Goal: Information Seeking & Learning: Learn about a topic

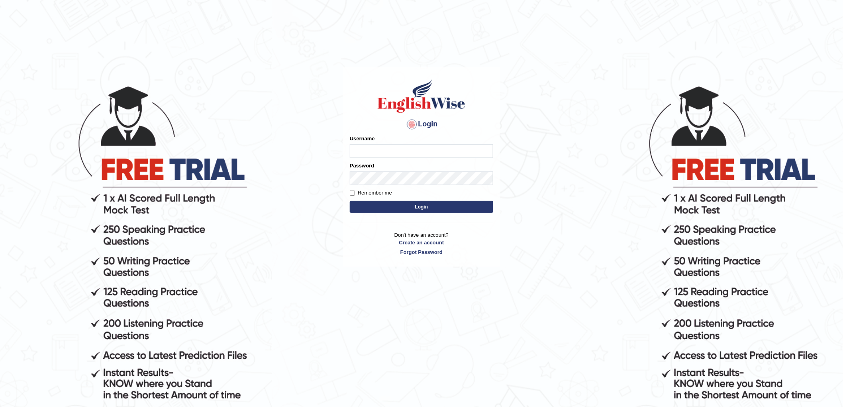
click at [373, 151] on input "Username" at bounding box center [421, 151] width 143 height 14
type input "chalida_parramatta"
click at [434, 207] on button "Login" at bounding box center [421, 207] width 143 height 12
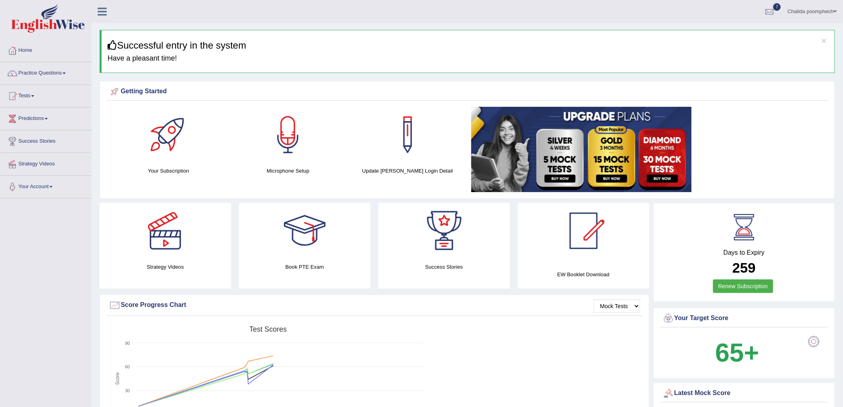
click at [67, 72] on link "Practice Questions" at bounding box center [45, 72] width 91 height 20
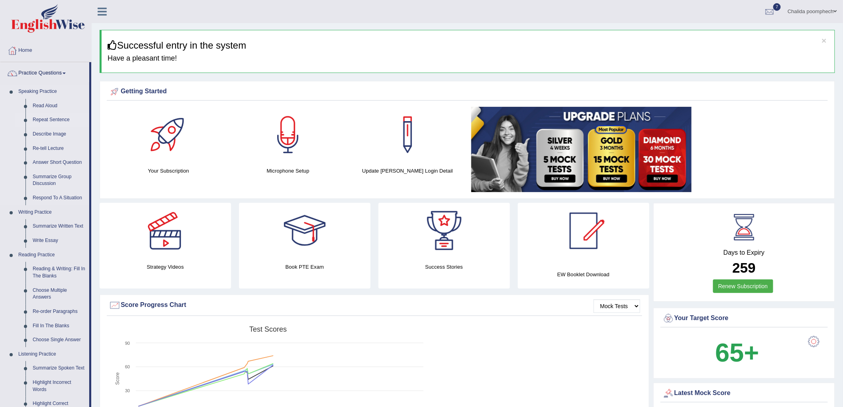
click at [64, 120] on link "Repeat Sentence" at bounding box center [59, 120] width 60 height 14
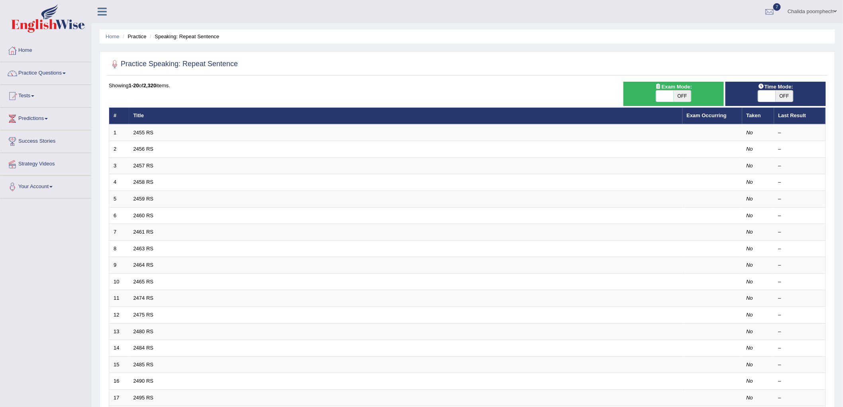
click at [682, 93] on span "OFF" at bounding box center [683, 95] width 18 height 11
checkbox input "true"
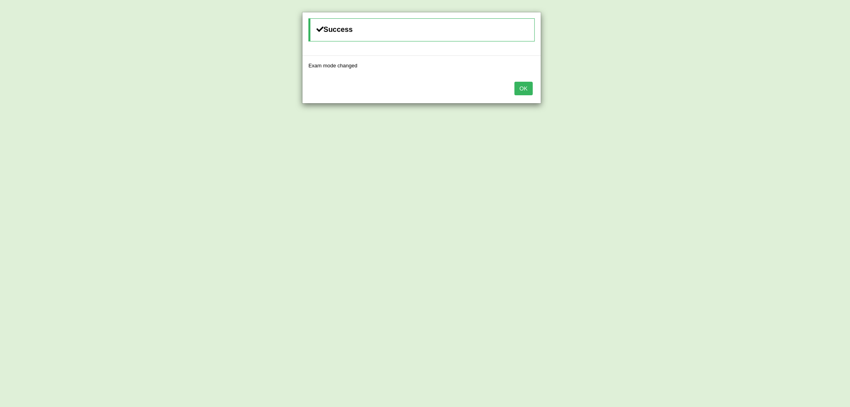
click at [525, 87] on button "OK" at bounding box center [524, 89] width 18 height 14
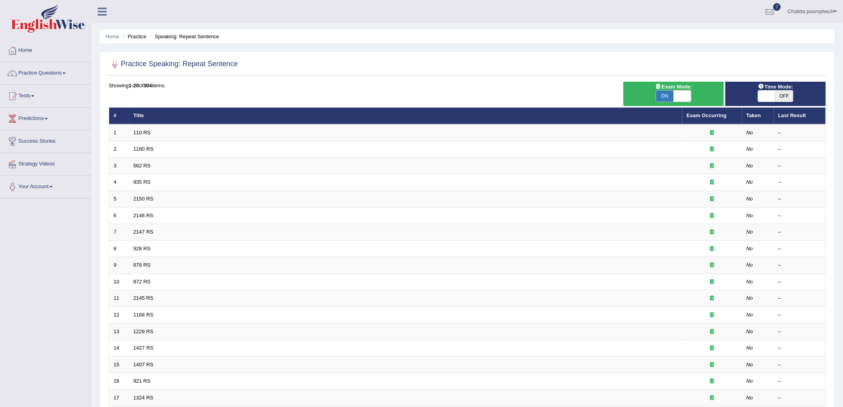
click at [785, 96] on span "OFF" at bounding box center [785, 95] width 18 height 11
checkbox input "true"
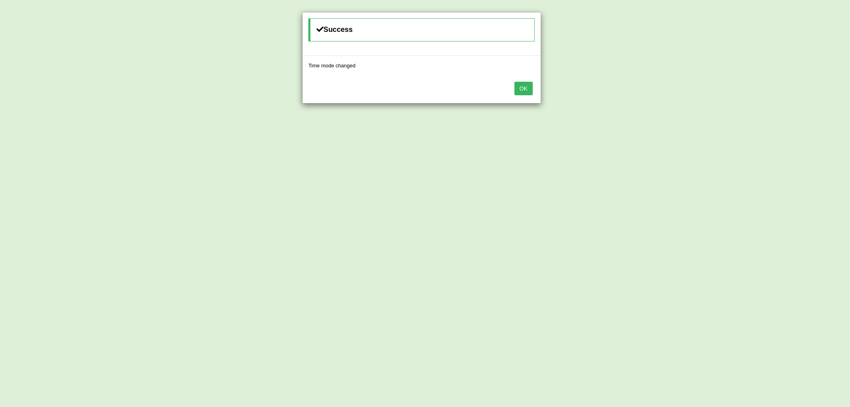
click at [521, 88] on button "OK" at bounding box center [524, 89] width 18 height 14
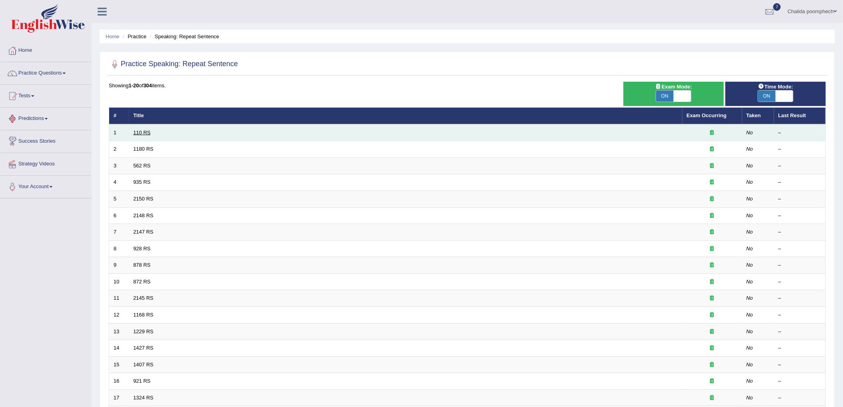
click at [149, 132] on link "110 RS" at bounding box center [142, 133] width 17 height 6
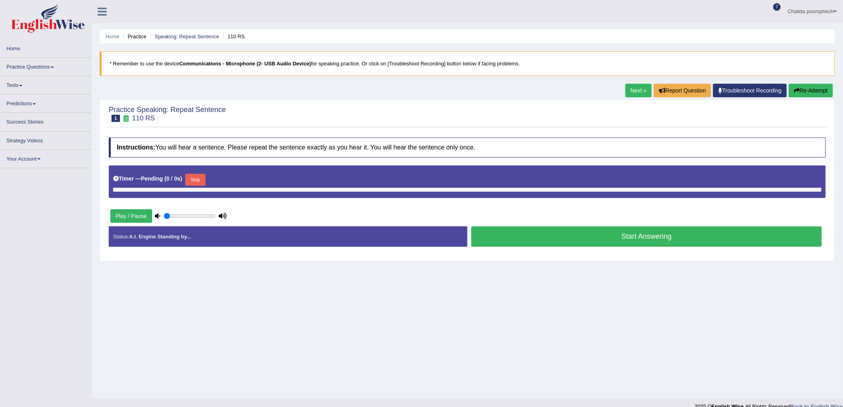
type input "0.85"
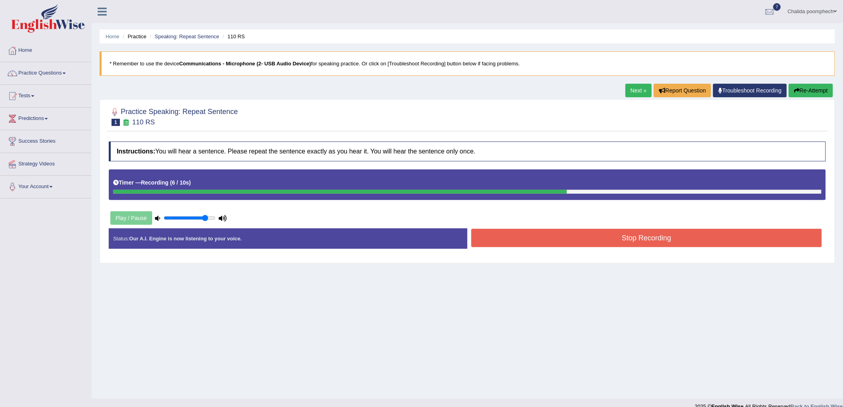
click at [550, 232] on button "Stop Recording" at bounding box center [647, 238] width 351 height 18
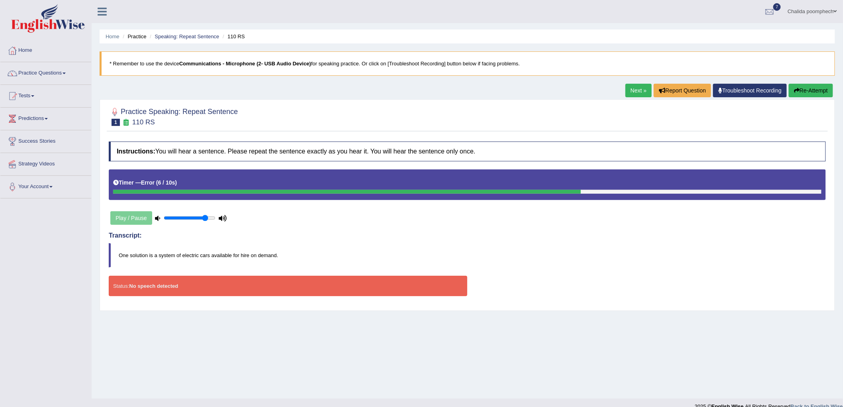
click at [134, 215] on div "Play / Pause" at bounding box center [169, 218] width 120 height 20
click at [640, 90] on link "Next »" at bounding box center [639, 91] width 26 height 14
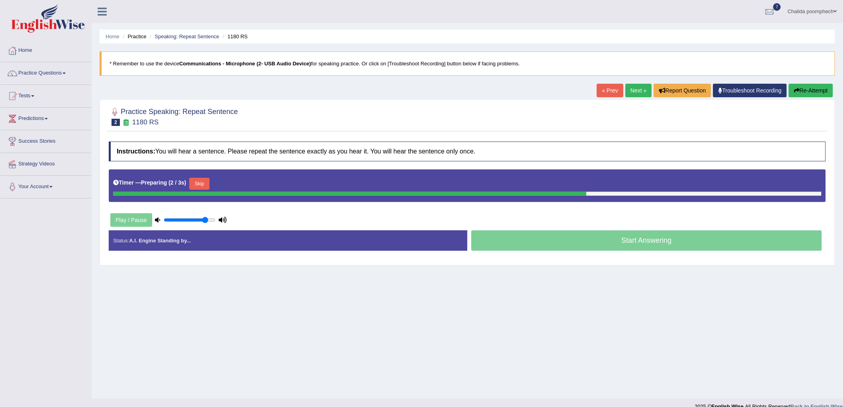
click at [201, 185] on button "Skip" at bounding box center [199, 184] width 20 height 12
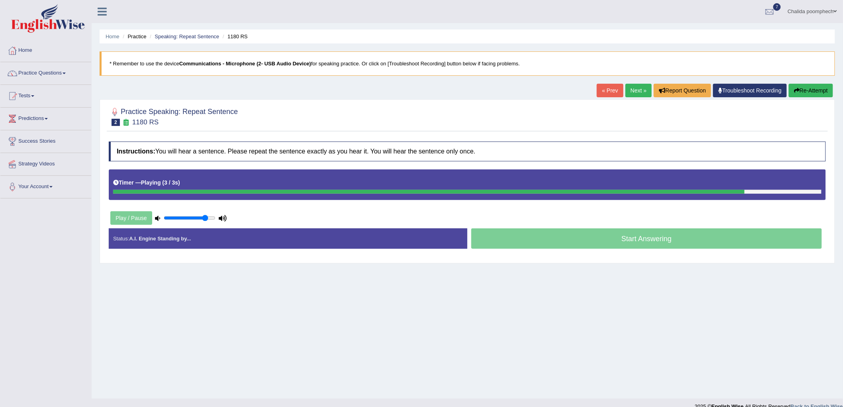
click at [638, 239] on div "Start Answering" at bounding box center [647, 239] width 359 height 22
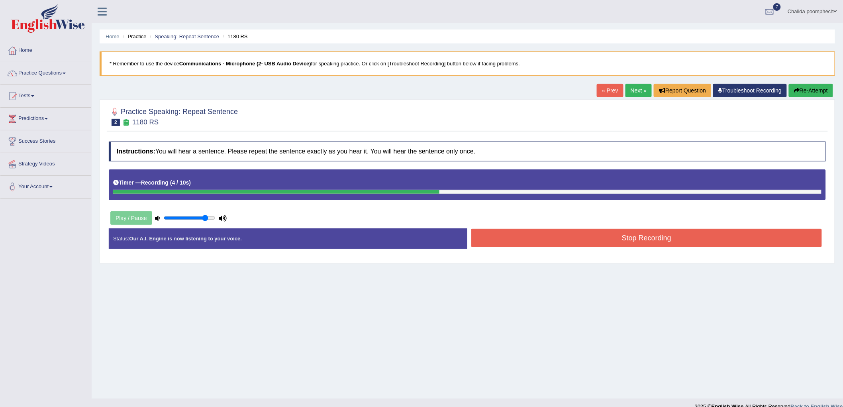
click at [639, 238] on button "Stop Recording" at bounding box center [647, 238] width 351 height 18
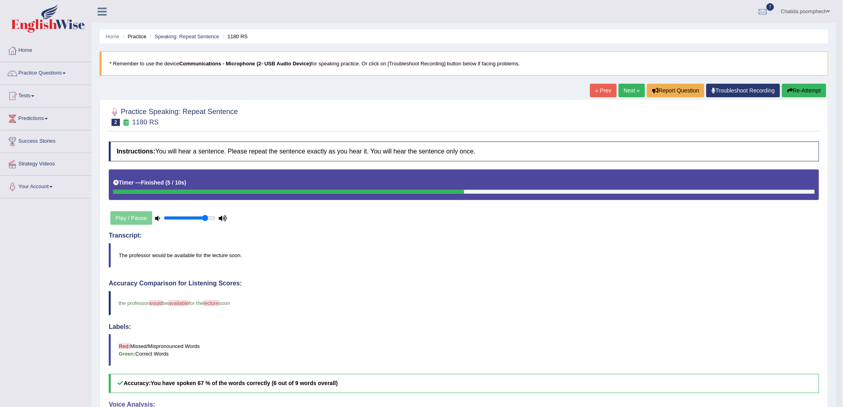
click at [621, 88] on link "Next »" at bounding box center [632, 91] width 26 height 14
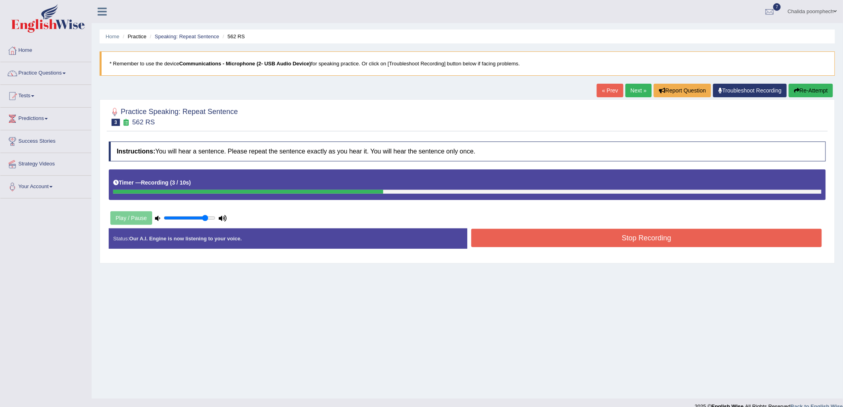
click at [575, 242] on button "Stop Recording" at bounding box center [647, 238] width 351 height 18
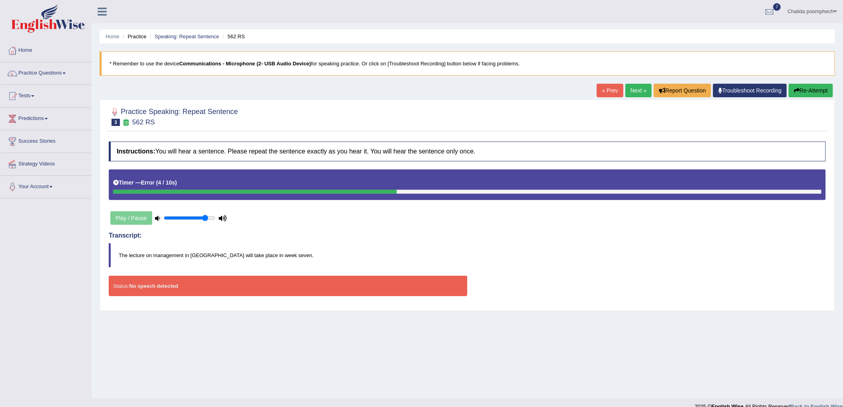
click at [809, 92] on button "Re-Attempt" at bounding box center [811, 91] width 44 height 14
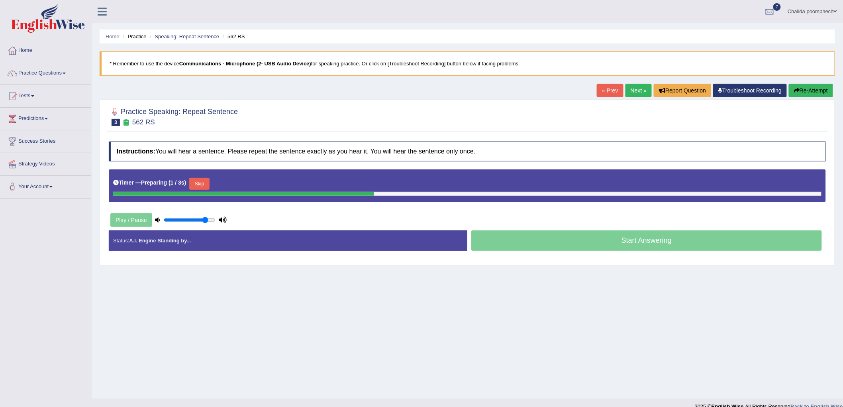
click at [202, 179] on button "Skip" at bounding box center [199, 184] width 20 height 12
click at [240, 183] on button "Skip" at bounding box center [234, 184] width 20 height 12
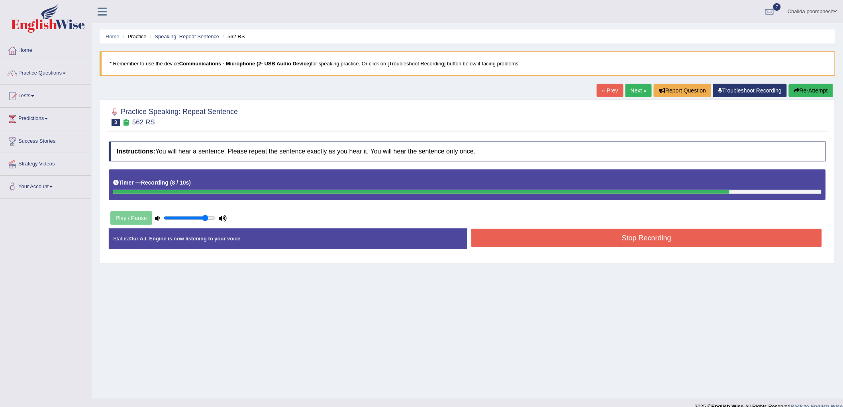
click at [804, 91] on button "Re-Attempt" at bounding box center [811, 91] width 44 height 14
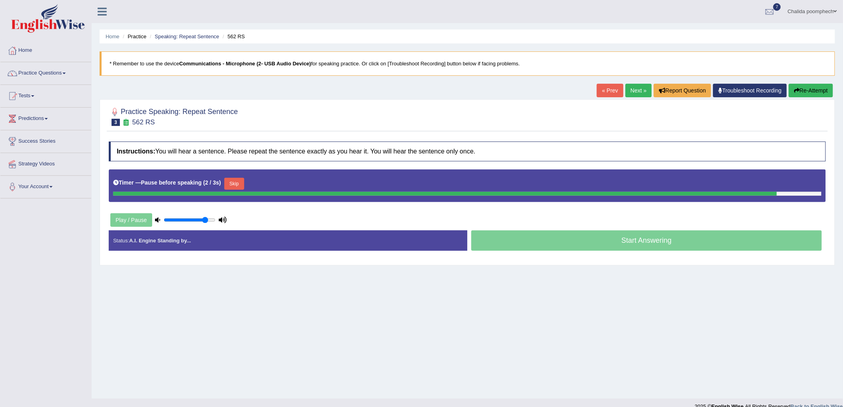
click at [238, 182] on button "Skip" at bounding box center [234, 184] width 20 height 12
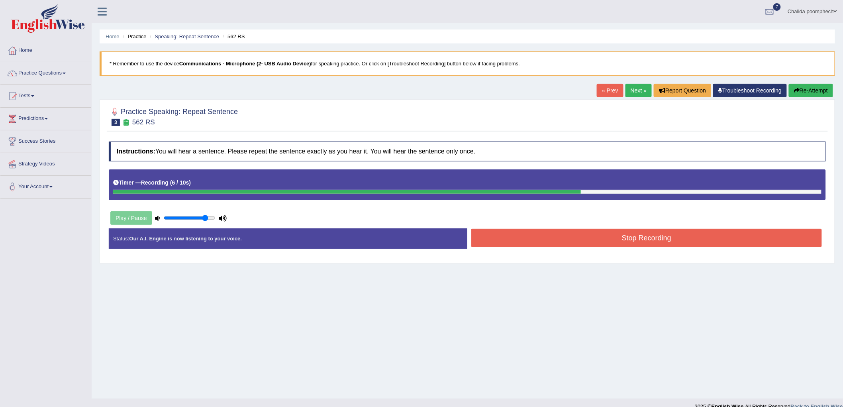
click at [644, 238] on button "Stop Recording" at bounding box center [647, 238] width 351 height 18
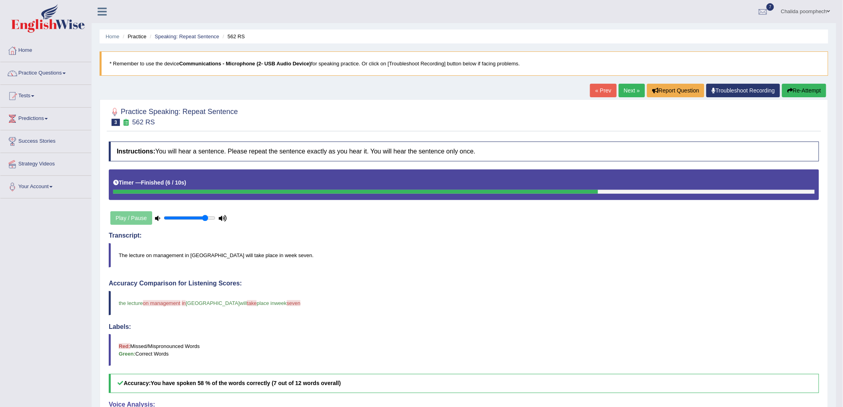
click at [631, 93] on link "Next »" at bounding box center [632, 91] width 26 height 14
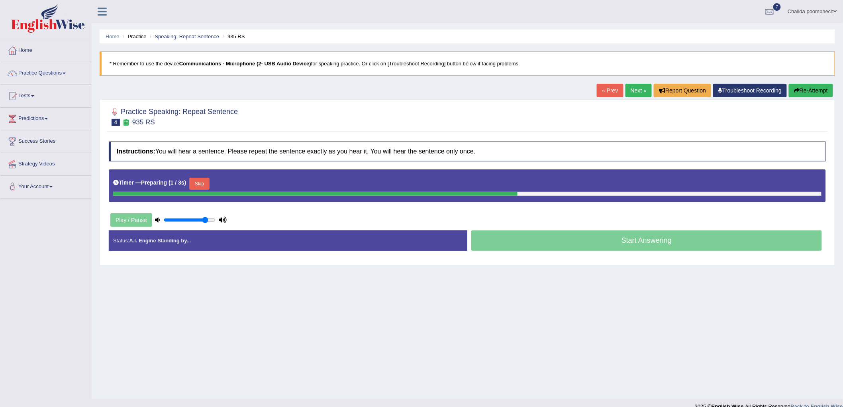
click at [204, 185] on button "Skip" at bounding box center [199, 184] width 20 height 12
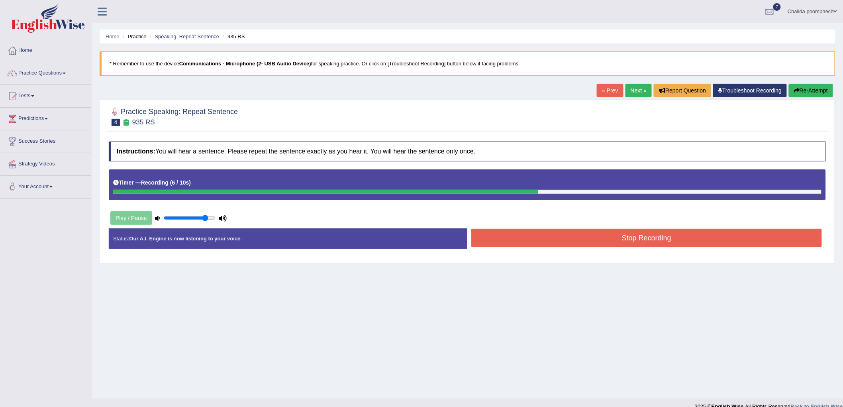
click at [815, 90] on button "Re-Attempt" at bounding box center [811, 91] width 44 height 14
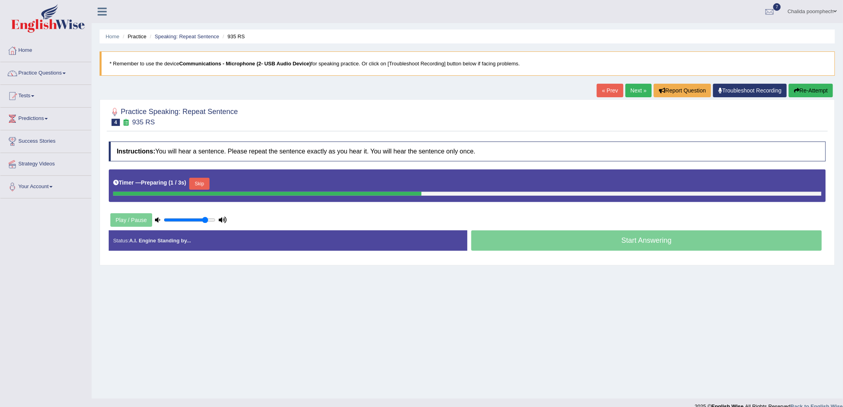
click at [196, 182] on button "Skip" at bounding box center [199, 184] width 20 height 12
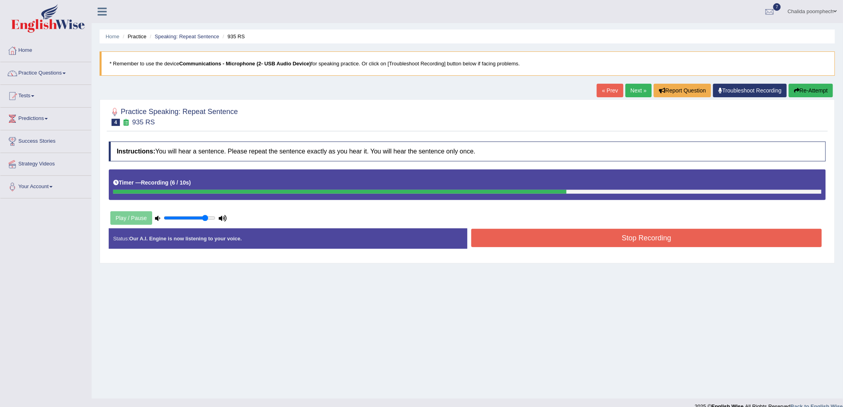
click at [663, 236] on button "Stop Recording" at bounding box center [647, 238] width 351 height 18
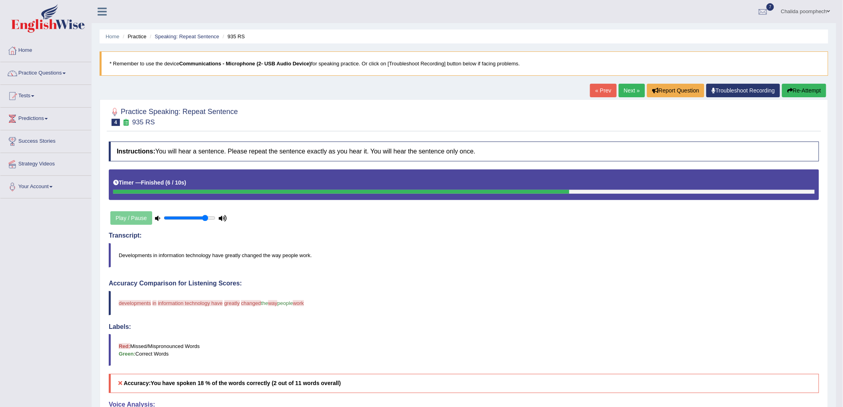
click at [794, 92] on button "Re-Attempt" at bounding box center [804, 91] width 44 height 14
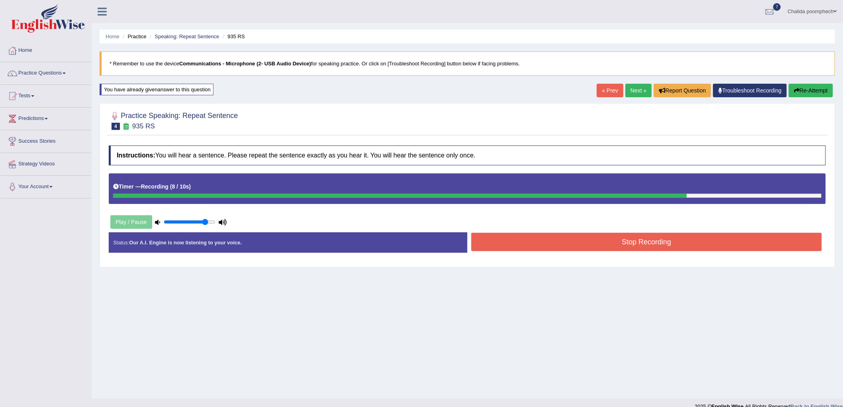
click at [672, 248] on button "Stop Recording" at bounding box center [647, 242] width 351 height 18
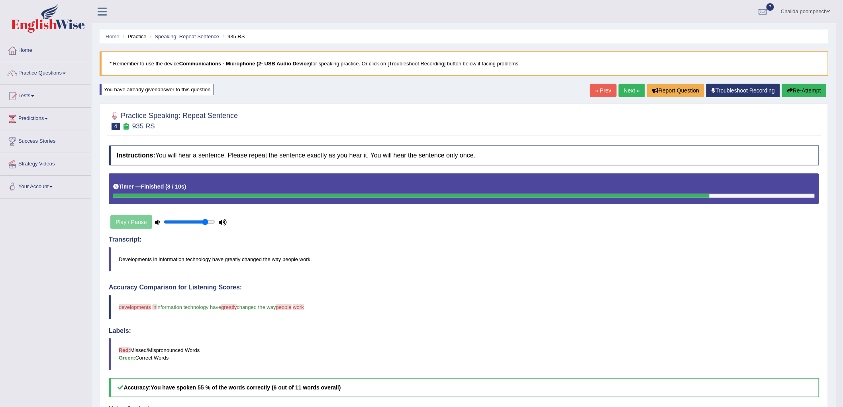
click at [806, 91] on button "Re-Attempt" at bounding box center [804, 91] width 44 height 14
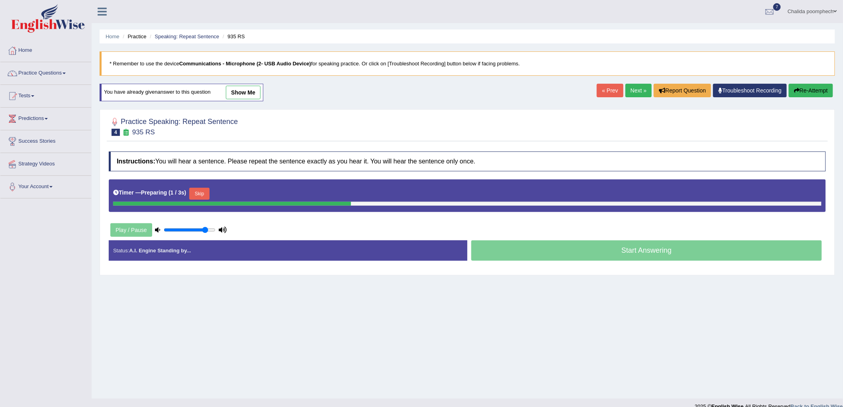
click at [199, 194] on button "Skip" at bounding box center [199, 194] width 20 height 12
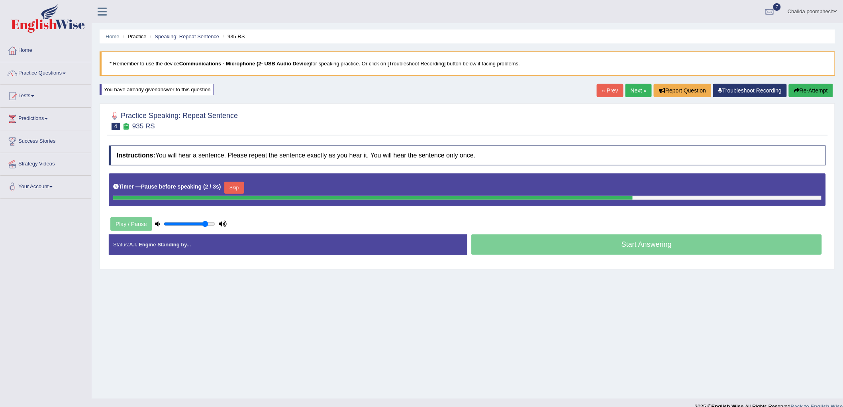
click at [240, 189] on button "Skip" at bounding box center [234, 188] width 20 height 12
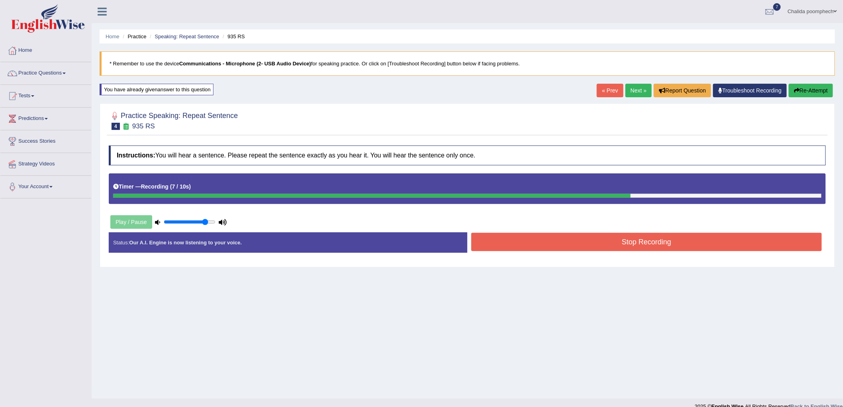
click at [687, 246] on button "Stop Recording" at bounding box center [647, 242] width 351 height 18
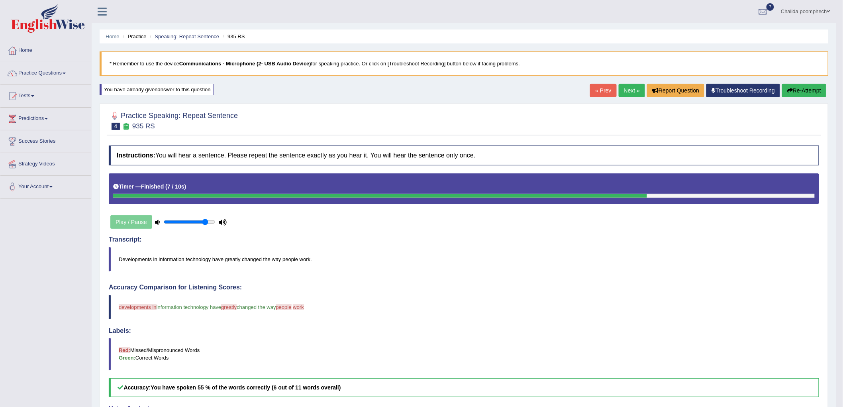
click at [804, 86] on button "Re-Attempt" at bounding box center [804, 91] width 44 height 14
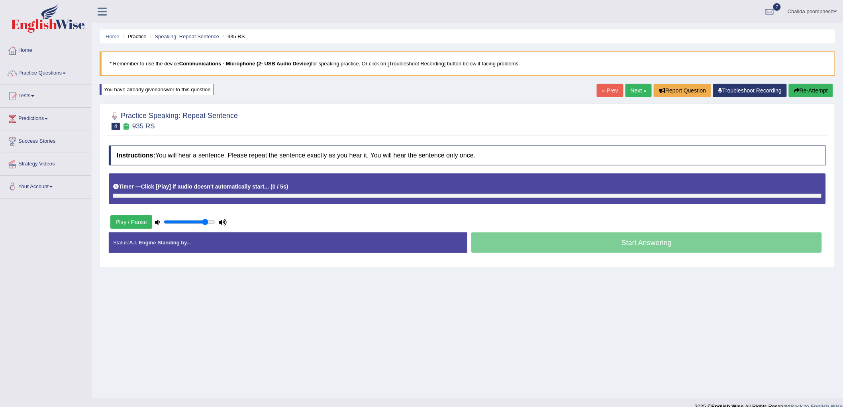
click at [200, 190] on div "Timer — Click [Play] if audio doesn't automatically start... ( 0 / 5s ) Skip" at bounding box center [467, 187] width 709 height 14
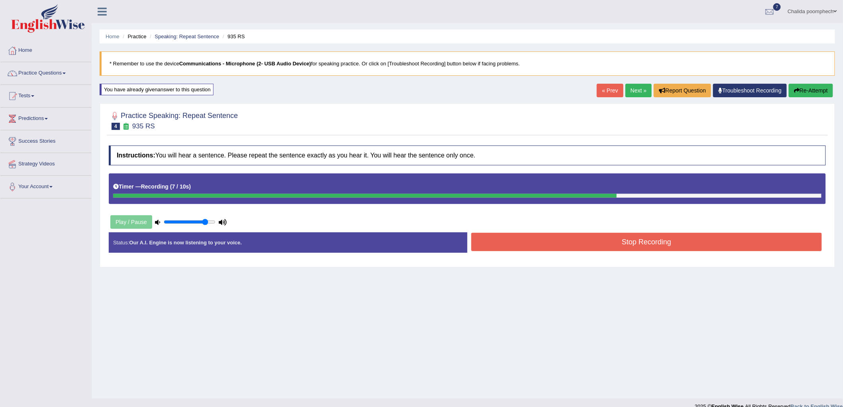
click at [644, 242] on button "Stop Recording" at bounding box center [647, 242] width 351 height 18
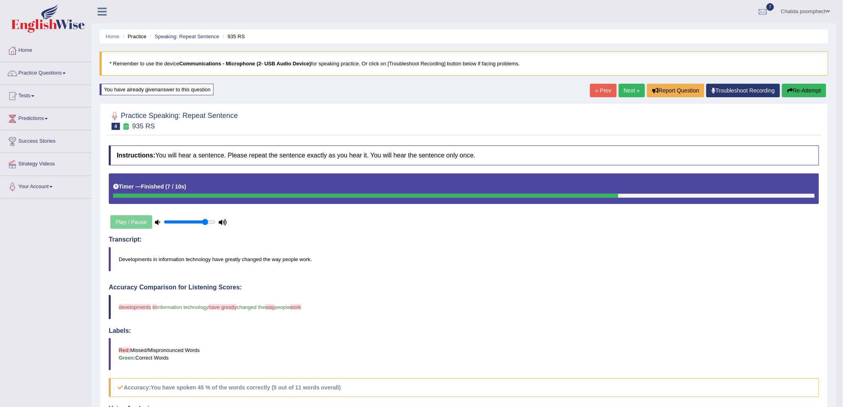
click at [624, 92] on link "Next »" at bounding box center [632, 91] width 26 height 14
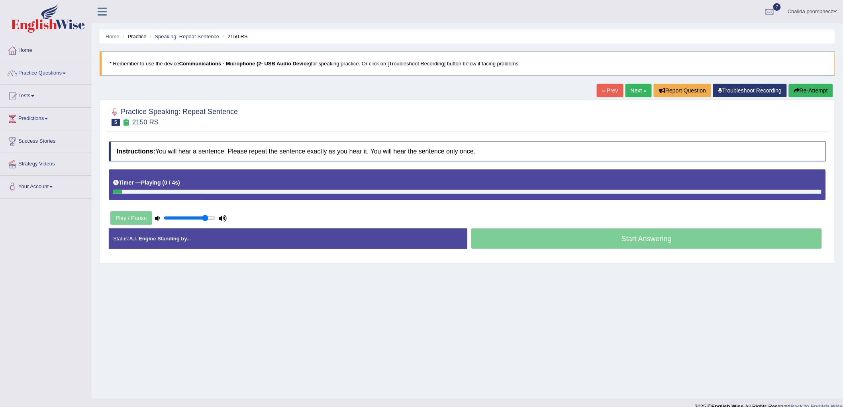
click at [208, 182] on div "Timer — Playing ( 0 / 4s ) Skip" at bounding box center [467, 183] width 709 height 14
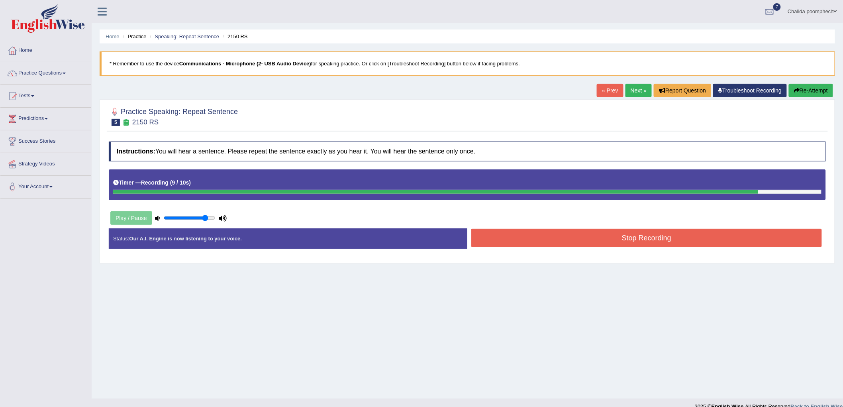
click at [818, 90] on button "Re-Attempt" at bounding box center [811, 91] width 44 height 14
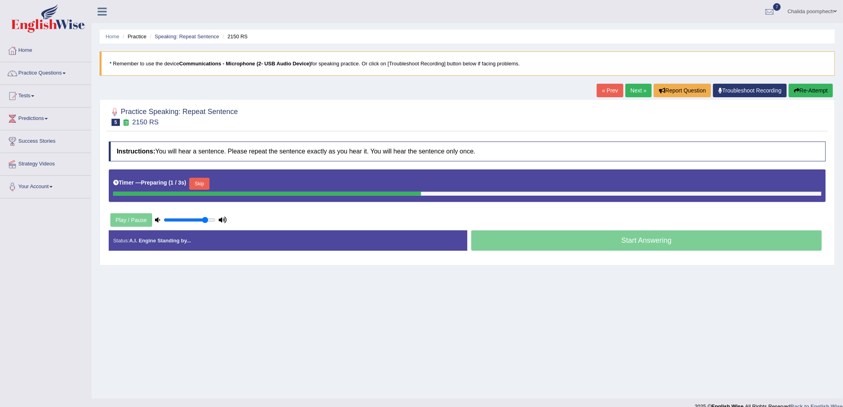
click at [202, 183] on button "Skip" at bounding box center [199, 184] width 20 height 12
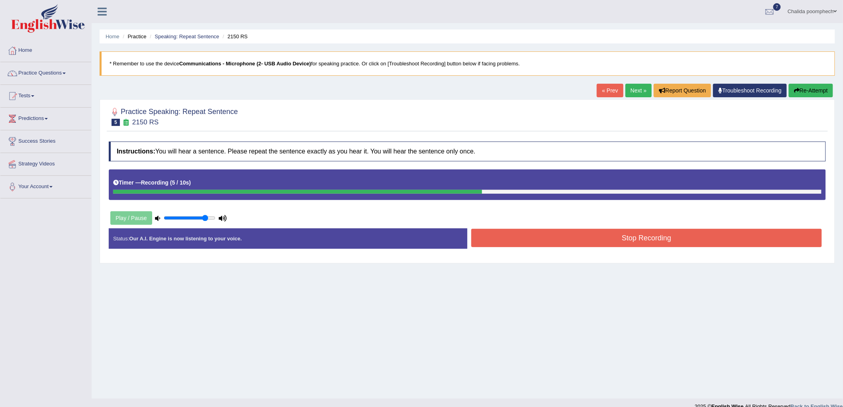
click at [812, 90] on button "Re-Attempt" at bounding box center [811, 91] width 44 height 14
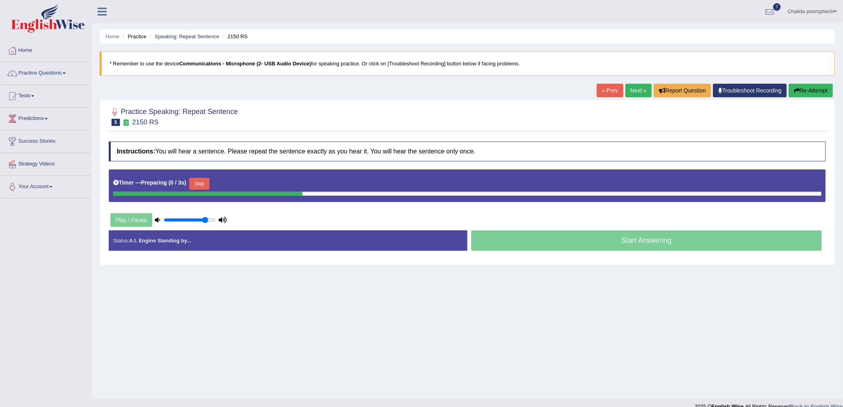
click at [206, 183] on button "Skip" at bounding box center [199, 184] width 20 height 12
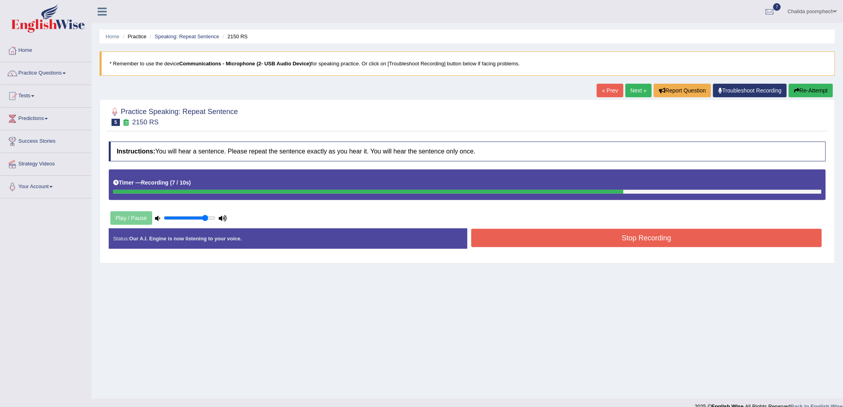
click at [572, 237] on button "Stop Recording" at bounding box center [647, 238] width 351 height 18
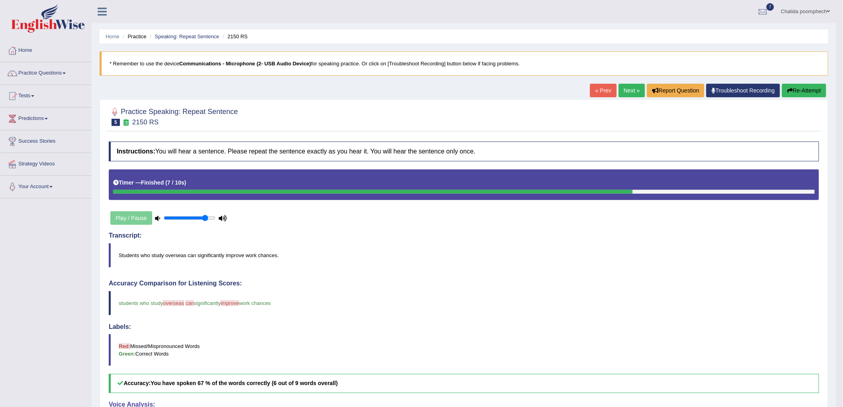
click at [629, 94] on link "Next »" at bounding box center [632, 91] width 26 height 14
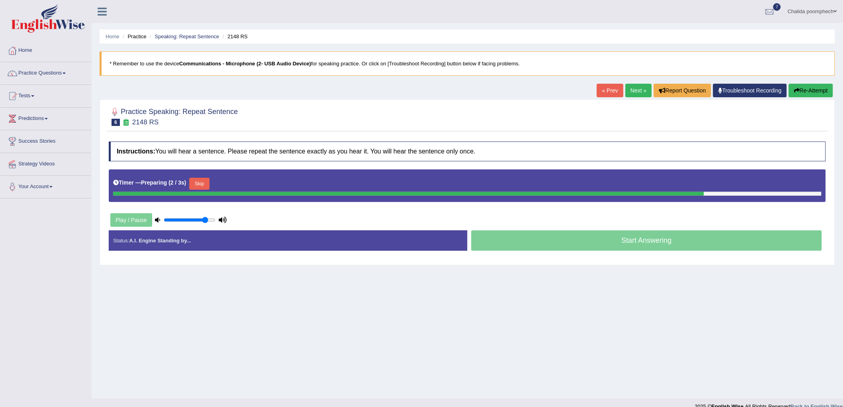
click at [209, 185] on button "Skip" at bounding box center [199, 184] width 20 height 12
click at [261, 189] on div "Timer — Pause before speaking ( 1 / 3s ) Skip" at bounding box center [467, 184] width 709 height 16
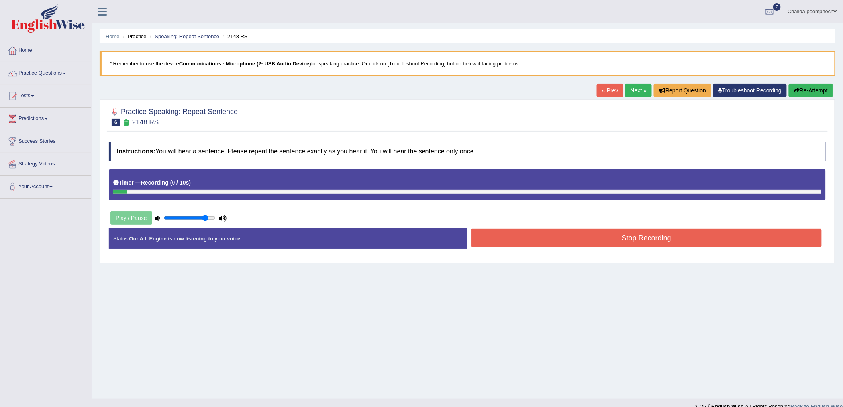
click at [242, 182] on div "Timer — Recording ( 0 / 10s )" at bounding box center [467, 183] width 709 height 14
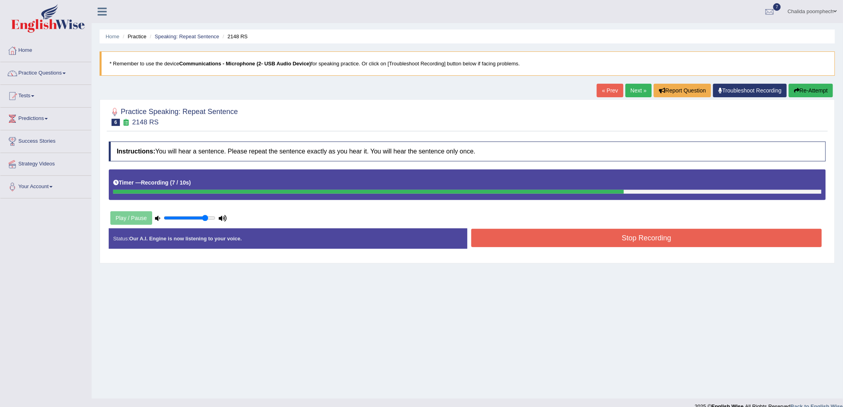
click at [638, 236] on button "Stop Recording" at bounding box center [647, 238] width 351 height 18
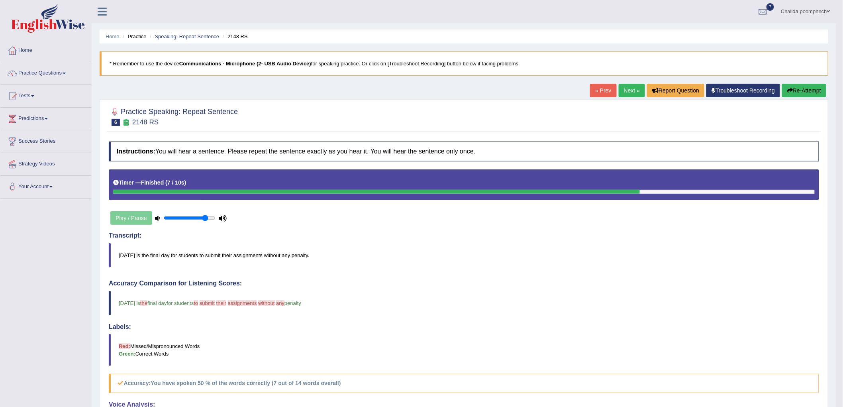
click at [630, 89] on link "Next »" at bounding box center [632, 91] width 26 height 14
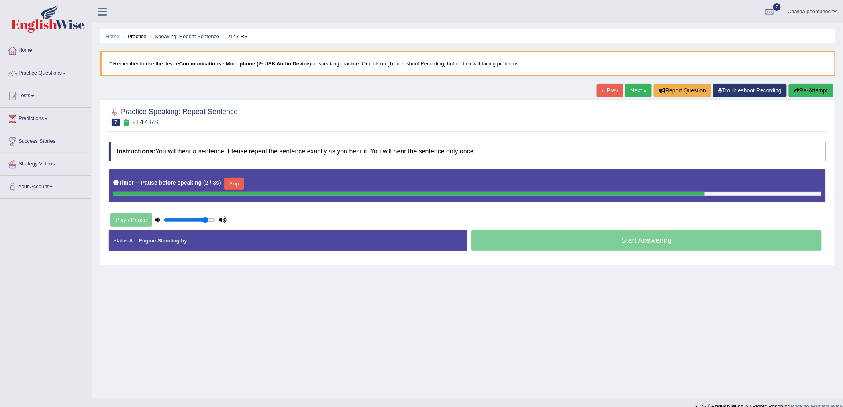
click at [242, 186] on button "Skip" at bounding box center [234, 184] width 20 height 12
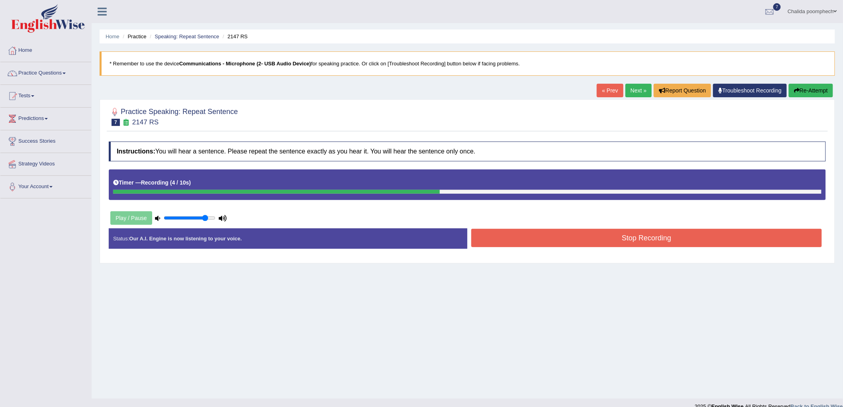
click at [679, 242] on button "Stop Recording" at bounding box center [647, 238] width 351 height 18
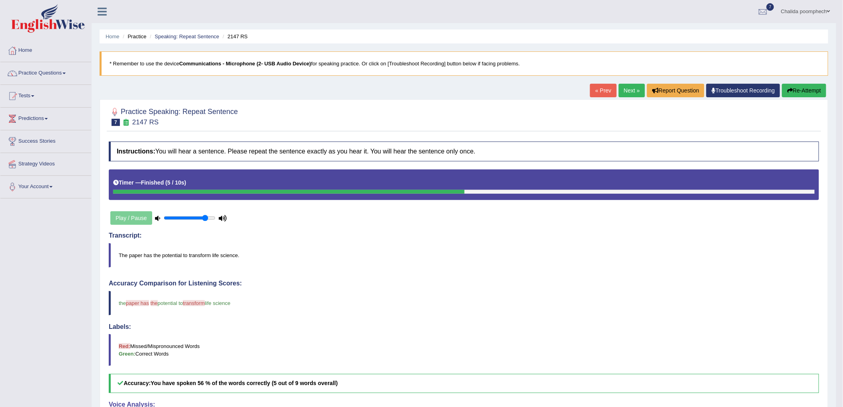
click at [809, 93] on button "Re-Attempt" at bounding box center [804, 91] width 44 height 14
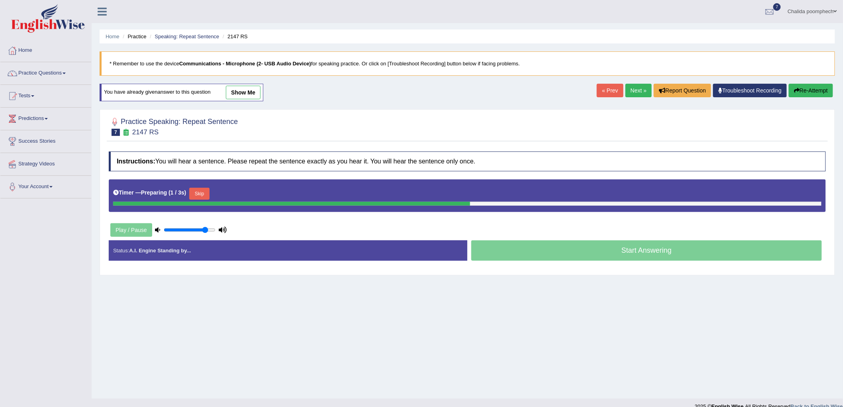
click at [209, 193] on button "Skip" at bounding box center [199, 194] width 20 height 12
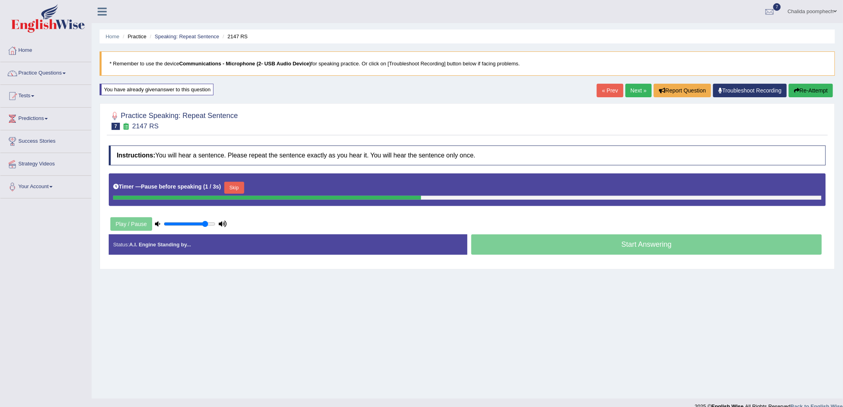
click at [237, 187] on button "Skip" at bounding box center [234, 188] width 20 height 12
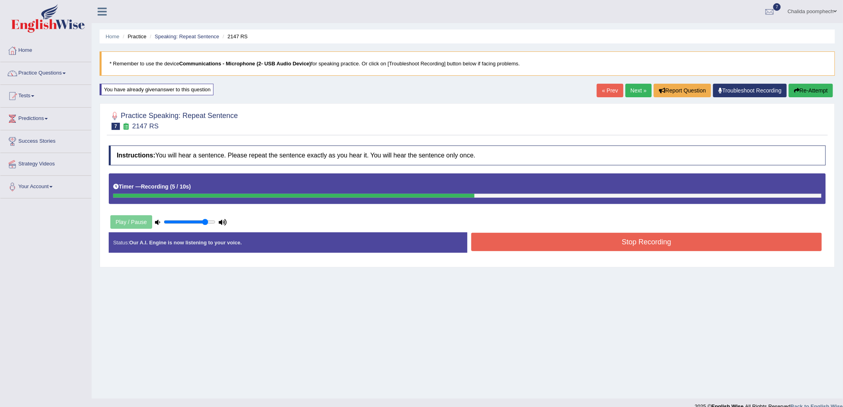
click at [635, 244] on button "Stop Recording" at bounding box center [647, 242] width 351 height 18
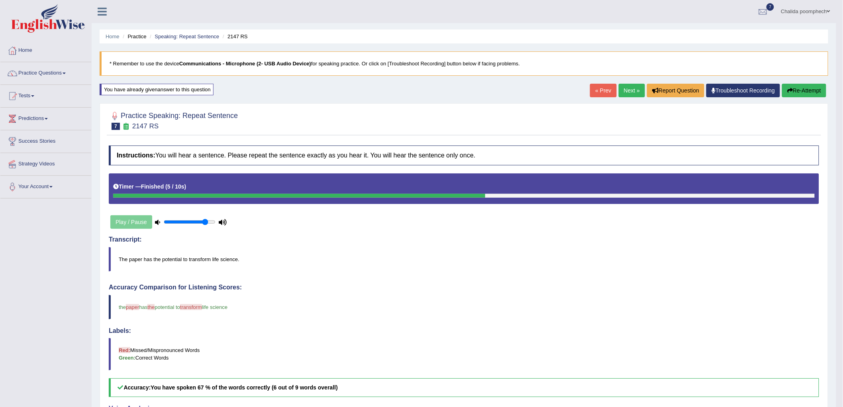
click at [798, 88] on button "Re-Attempt" at bounding box center [804, 91] width 44 height 14
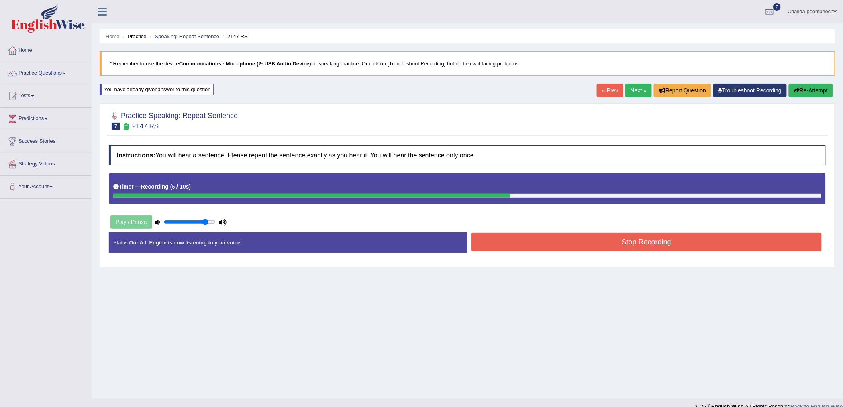
click at [676, 240] on button "Stop Recording" at bounding box center [647, 242] width 351 height 18
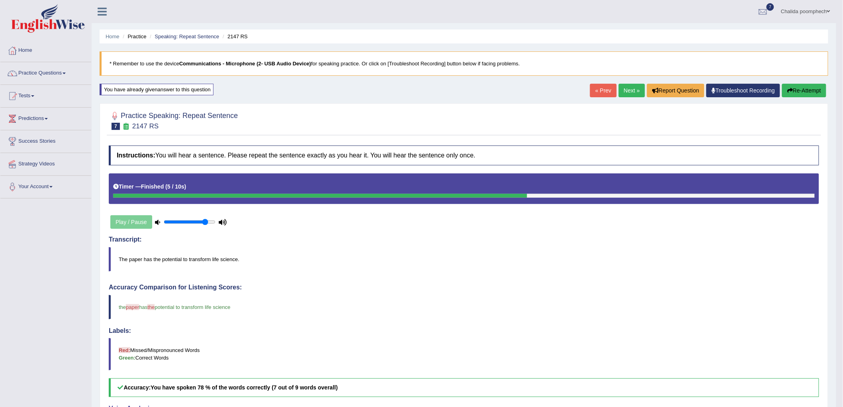
click at [624, 90] on link "Next »" at bounding box center [632, 91] width 26 height 14
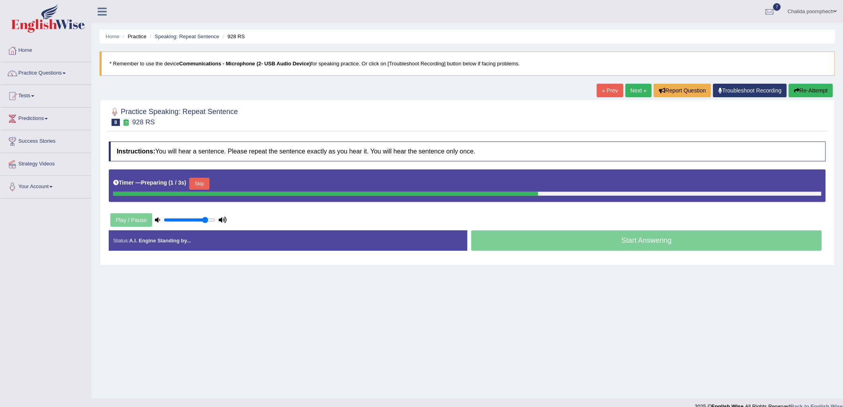
click at [204, 184] on button "Skip" at bounding box center [199, 184] width 20 height 12
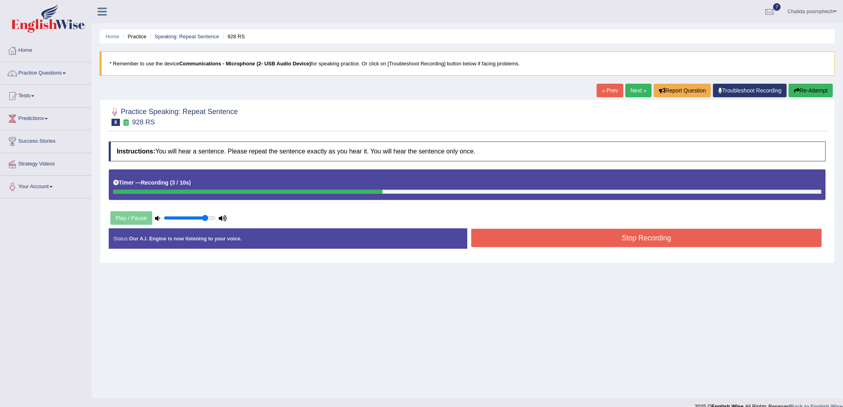
click at [815, 90] on button "Re-Attempt" at bounding box center [811, 91] width 44 height 14
click at [622, 240] on button "Stop Recording" at bounding box center [647, 238] width 351 height 18
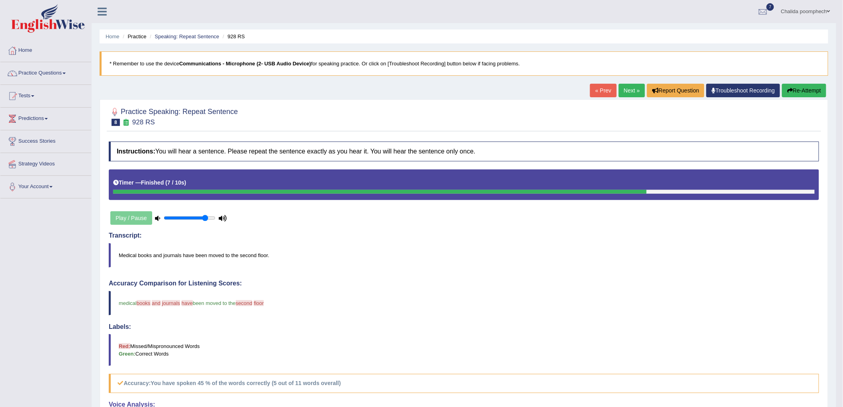
click at [808, 88] on button "Re-Attempt" at bounding box center [804, 91] width 44 height 14
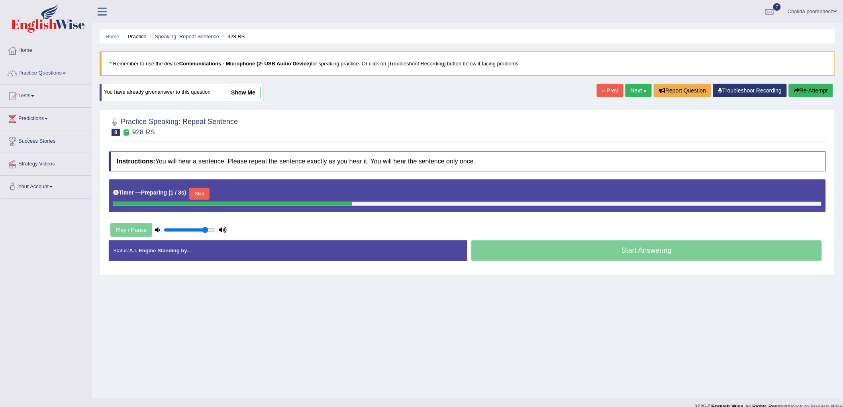
click at [205, 194] on button "Skip" at bounding box center [199, 194] width 20 height 12
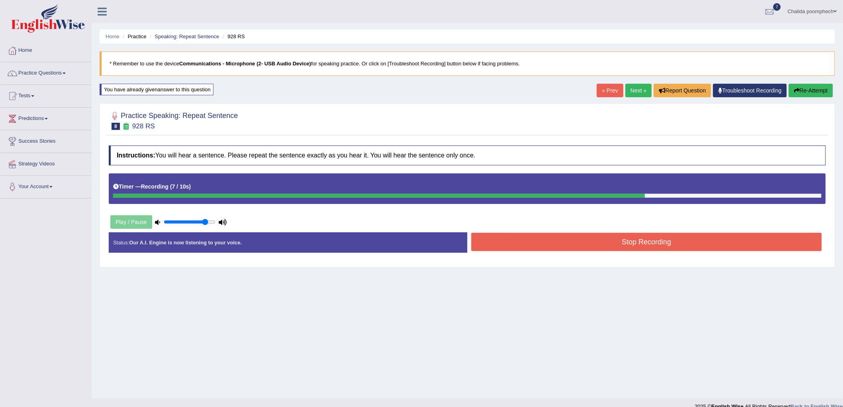
click at [637, 246] on button "Stop Recording" at bounding box center [647, 242] width 351 height 18
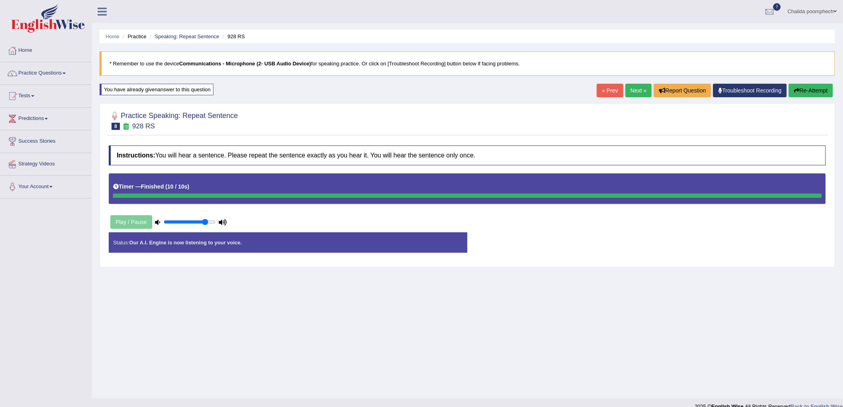
scroll to position [11, 0]
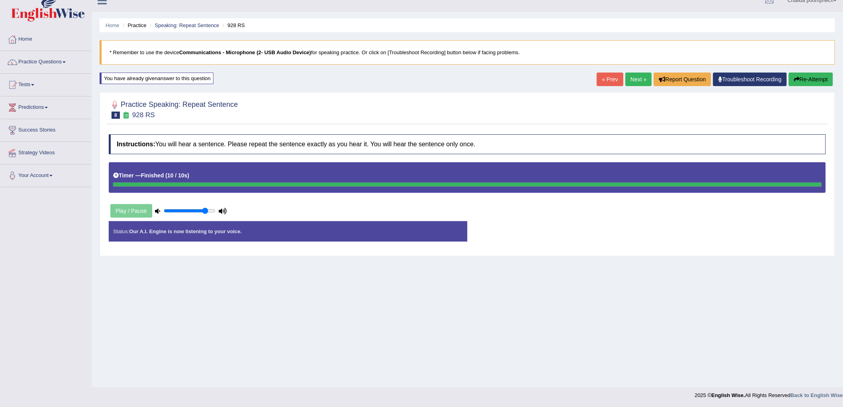
click at [824, 76] on button "Re-Attempt" at bounding box center [811, 80] width 44 height 14
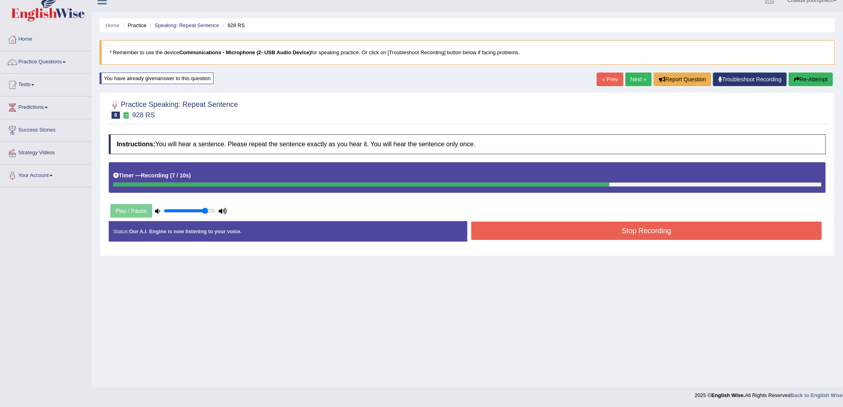
click at [553, 231] on button "Stop Recording" at bounding box center [647, 231] width 351 height 18
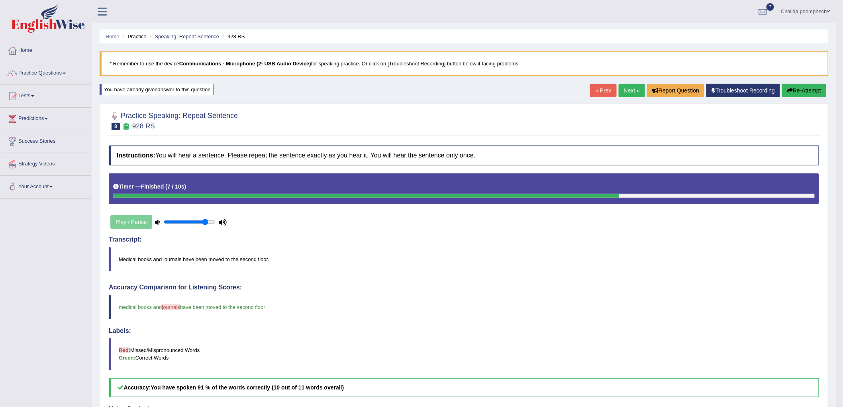
click at [622, 90] on link "Next »" at bounding box center [632, 91] width 26 height 14
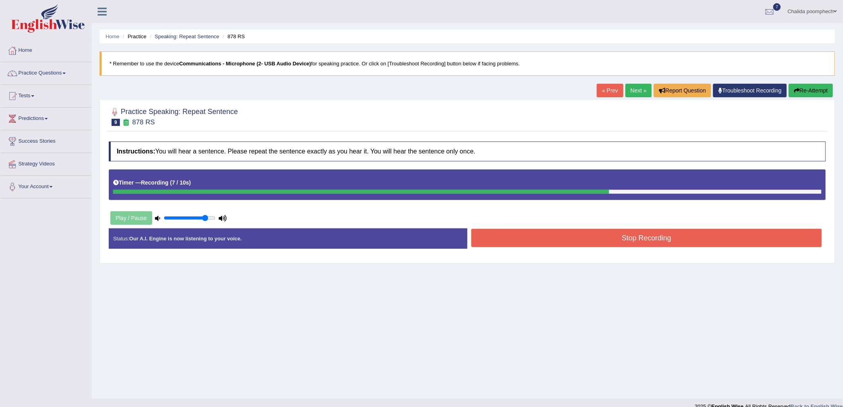
click at [656, 245] on button "Stop Recording" at bounding box center [647, 238] width 351 height 18
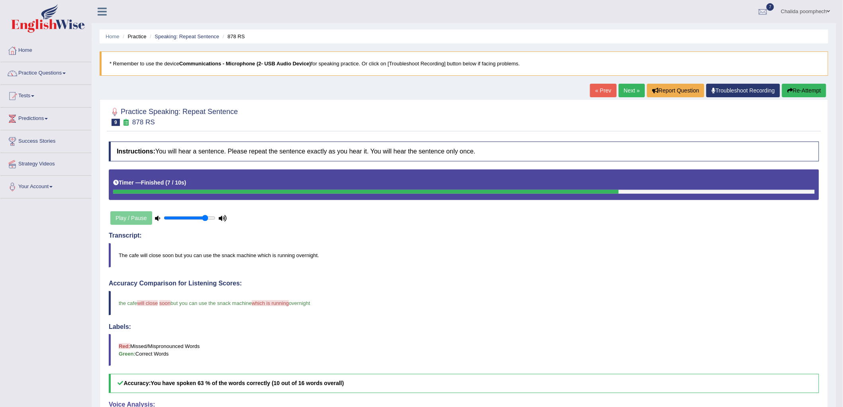
click at [629, 92] on link "Next »" at bounding box center [632, 91] width 26 height 14
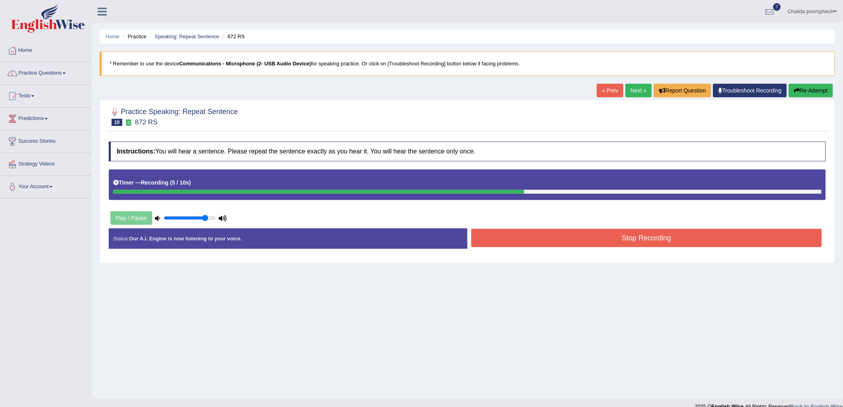
click at [620, 239] on button "Stop Recording" at bounding box center [647, 238] width 351 height 18
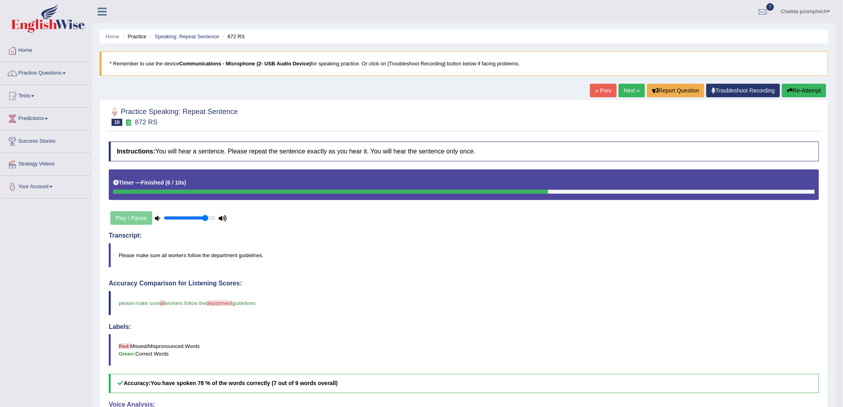
click at [808, 89] on button "Re-Attempt" at bounding box center [804, 91] width 44 height 14
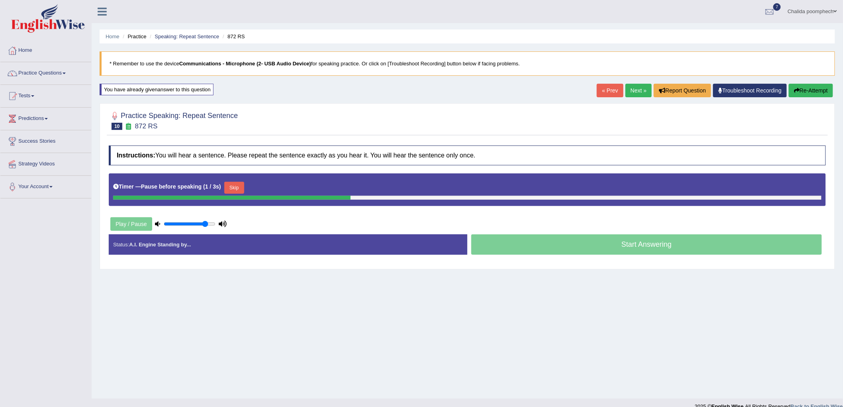
click at [226, 190] on div "Timer — Pause before speaking ( 1 / 3s ) Skip" at bounding box center [467, 188] width 709 height 16
click at [236, 190] on button "Skip" at bounding box center [234, 188] width 20 height 12
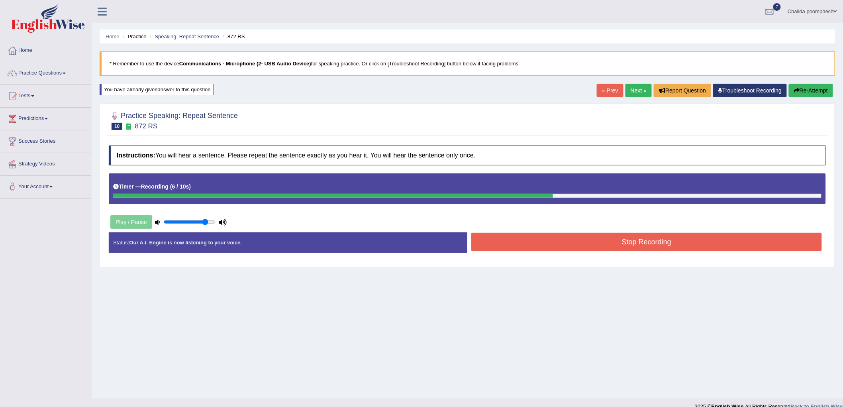
click at [796, 90] on icon "button" at bounding box center [797, 91] width 6 height 6
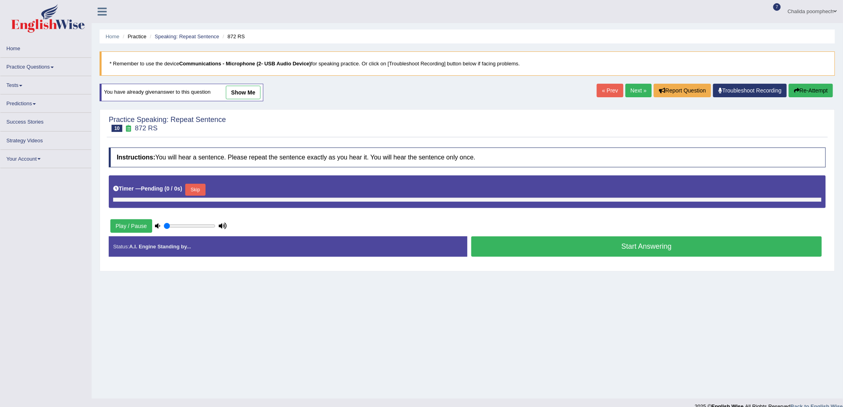
type input "0.85"
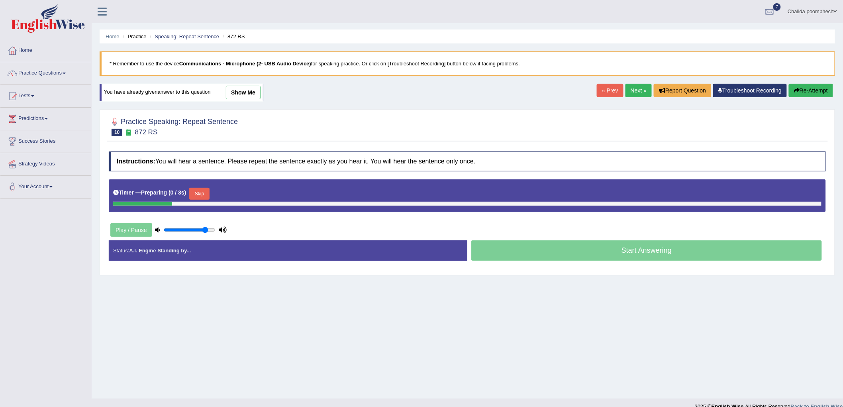
click at [200, 191] on button "Skip" at bounding box center [199, 194] width 20 height 12
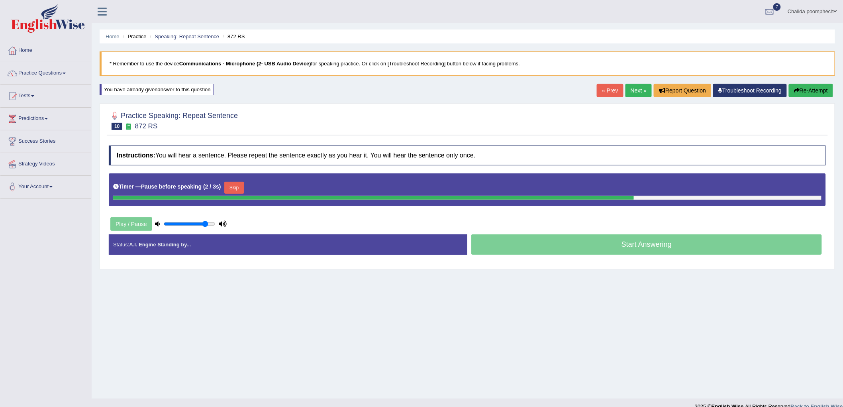
click at [238, 184] on button "Skip" at bounding box center [234, 188] width 20 height 12
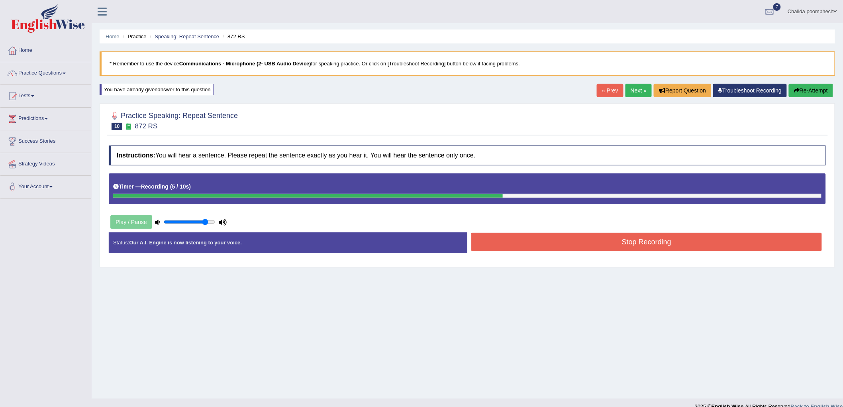
drag, startPoint x: 544, startPoint y: 241, endPoint x: 541, endPoint y: 237, distance: 5.1
click at [544, 241] on button "Stop Recording" at bounding box center [647, 242] width 351 height 18
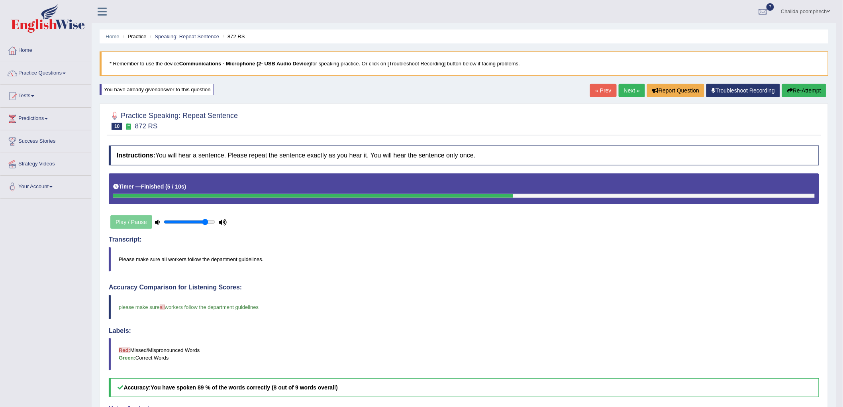
click at [628, 93] on link "Next »" at bounding box center [632, 91] width 26 height 14
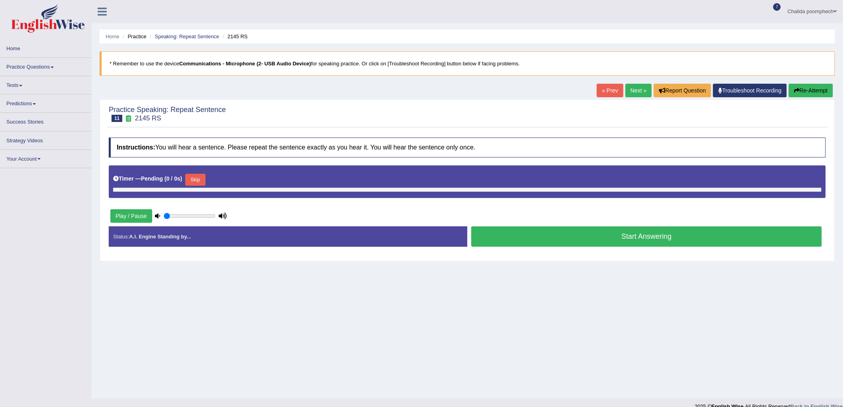
type input "0.85"
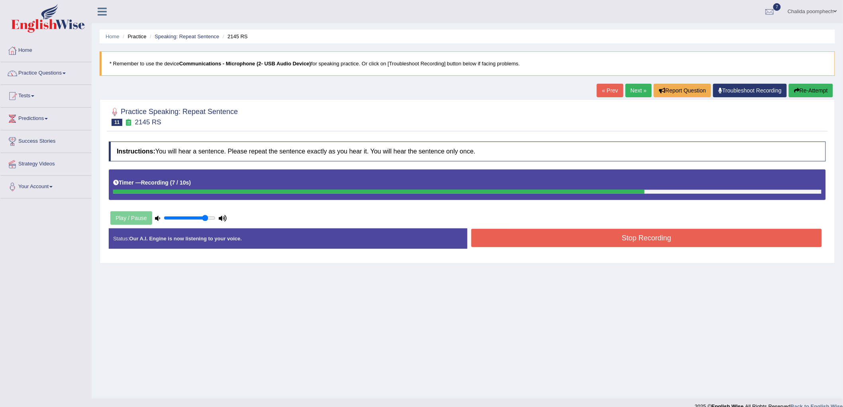
click at [715, 250] on div "Status: Our A.I. Engine is now listening to your voice. Start Answering Stop Re…" at bounding box center [467, 242] width 717 height 28
click at [717, 242] on button "Stop Recording" at bounding box center [647, 238] width 351 height 18
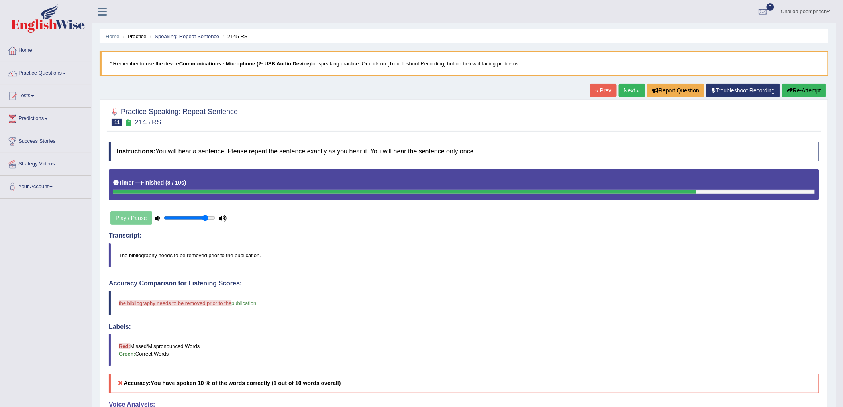
click at [796, 91] on button "Re-Attempt" at bounding box center [804, 91] width 44 height 14
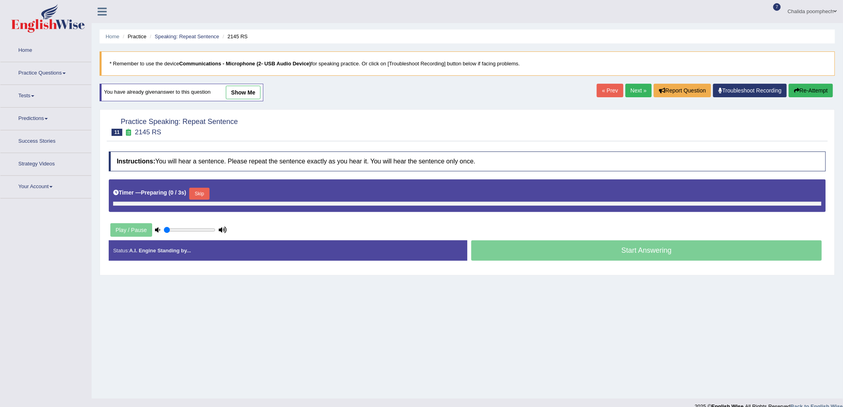
type input "0.85"
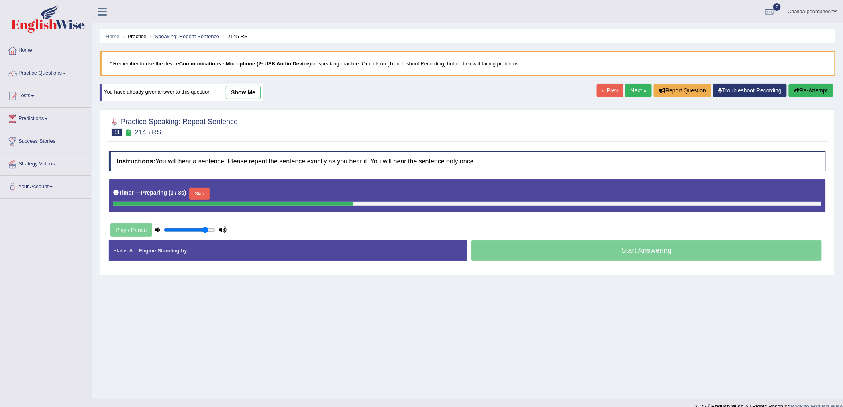
click at [200, 193] on button "Skip" at bounding box center [199, 194] width 20 height 12
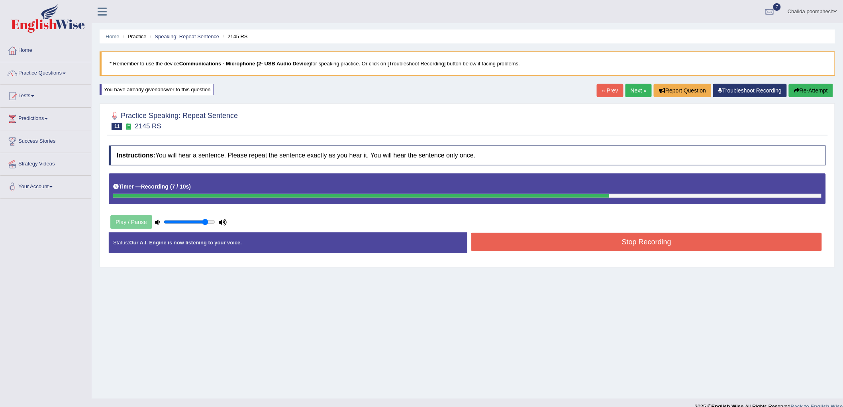
click at [549, 246] on button "Stop Recording" at bounding box center [647, 242] width 351 height 18
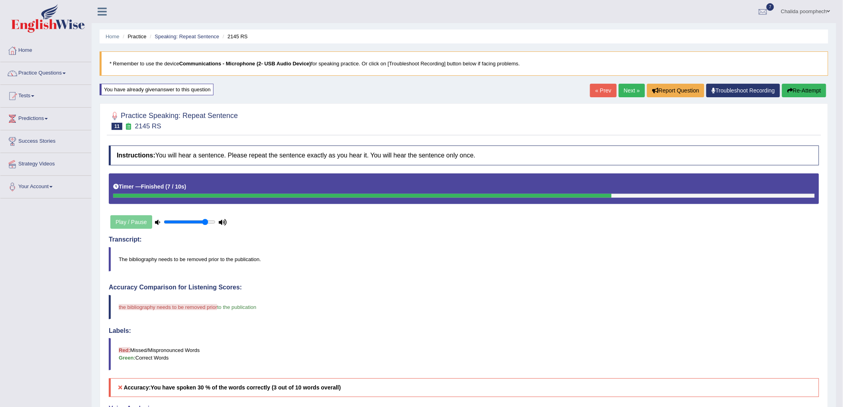
click at [808, 89] on button "Re-Attempt" at bounding box center [804, 91] width 44 height 14
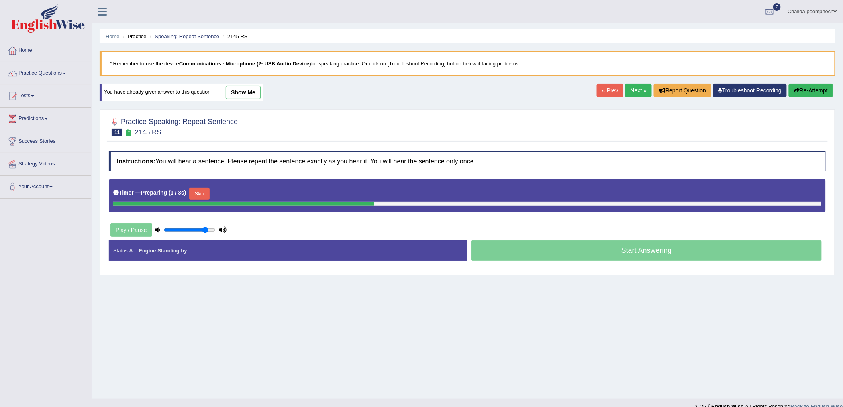
click at [206, 193] on button "Skip" at bounding box center [199, 194] width 20 height 12
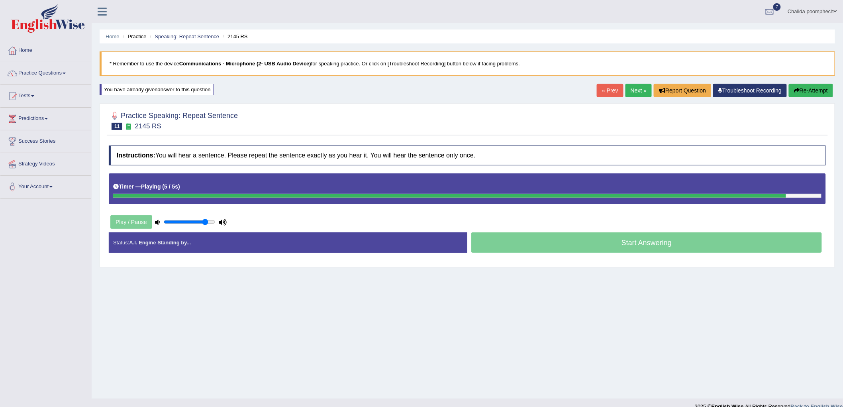
click at [620, 245] on div "Start Answering" at bounding box center [647, 243] width 359 height 22
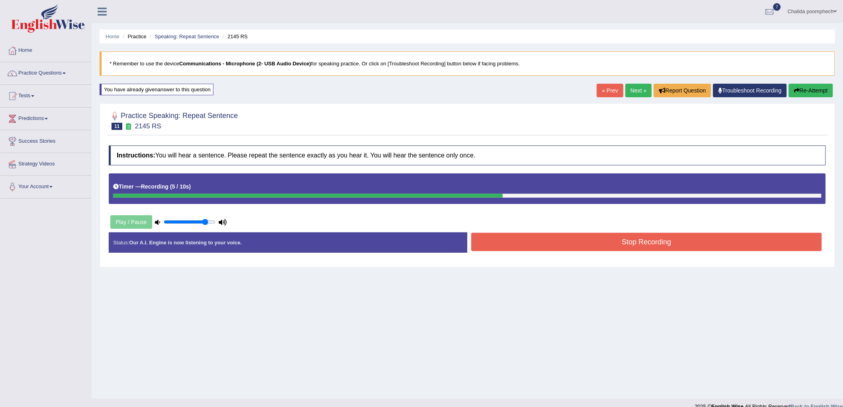
click at [619, 246] on button "Stop Recording" at bounding box center [647, 242] width 351 height 18
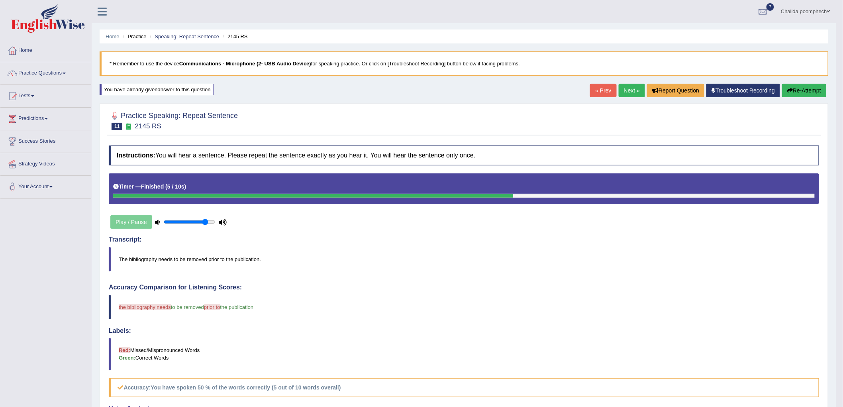
click at [795, 91] on button "Re-Attempt" at bounding box center [804, 91] width 44 height 14
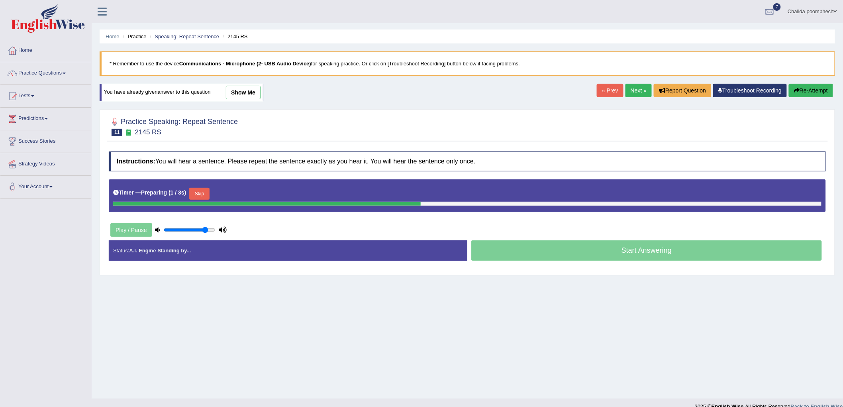
click at [205, 193] on button "Skip" at bounding box center [199, 194] width 20 height 12
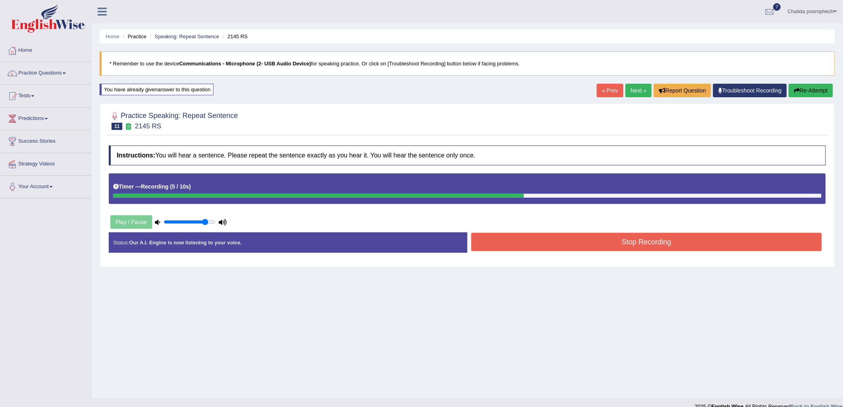
click at [571, 248] on button "Stop Recording" at bounding box center [647, 242] width 351 height 18
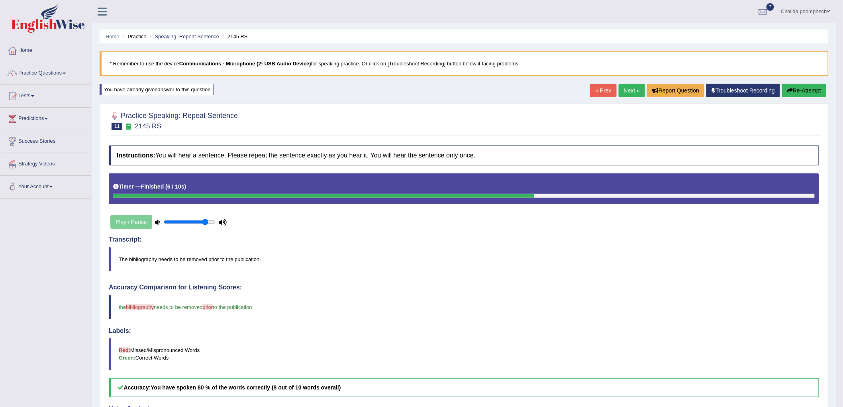
click at [623, 90] on link "Next »" at bounding box center [632, 91] width 26 height 14
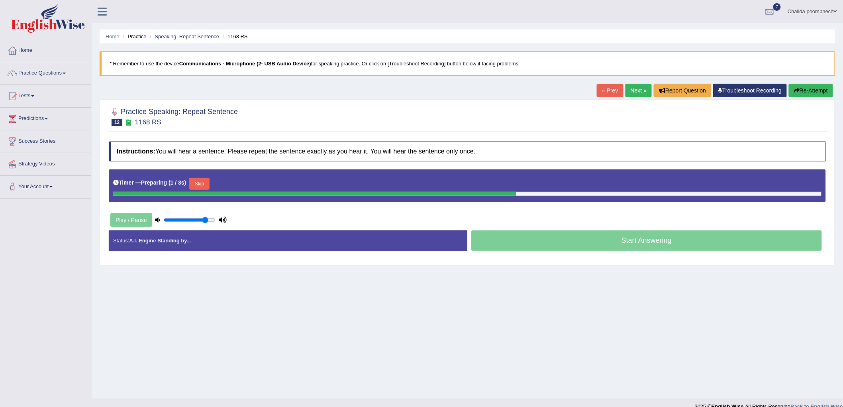
click at [206, 184] on button "Skip" at bounding box center [199, 184] width 20 height 12
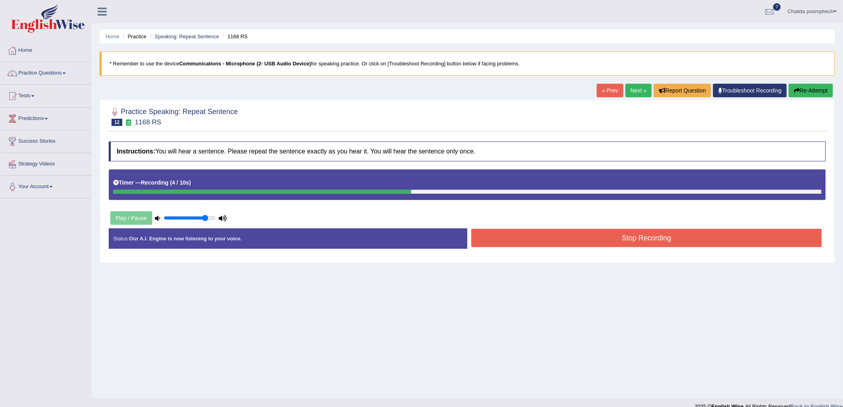
click at [580, 240] on button "Stop Recording" at bounding box center [647, 238] width 351 height 18
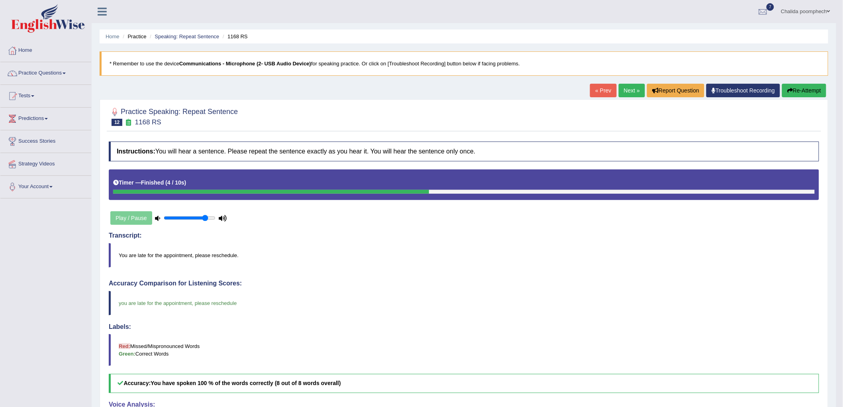
click at [627, 92] on link "Next »" at bounding box center [632, 91] width 26 height 14
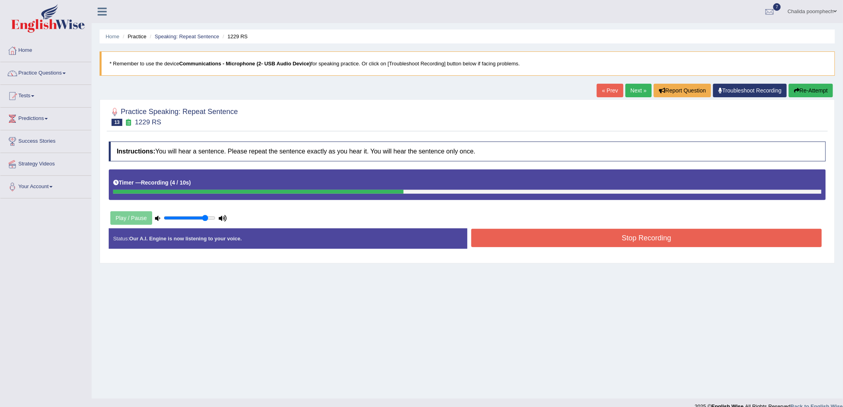
click at [555, 238] on button "Stop Recording" at bounding box center [647, 238] width 351 height 18
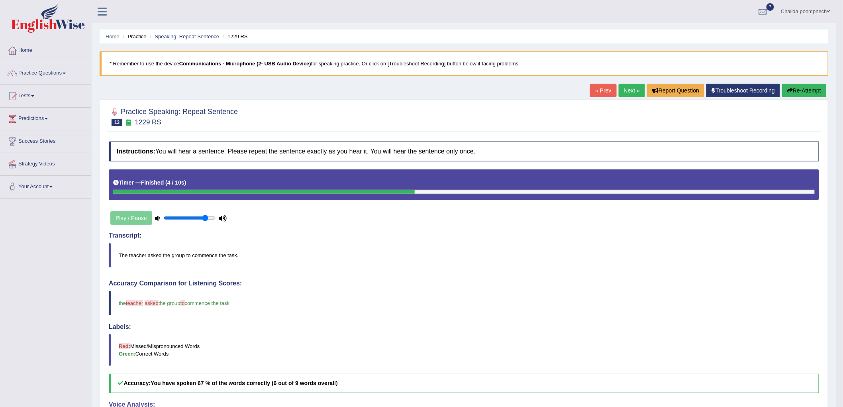
click at [631, 89] on link "Next »" at bounding box center [632, 91] width 26 height 14
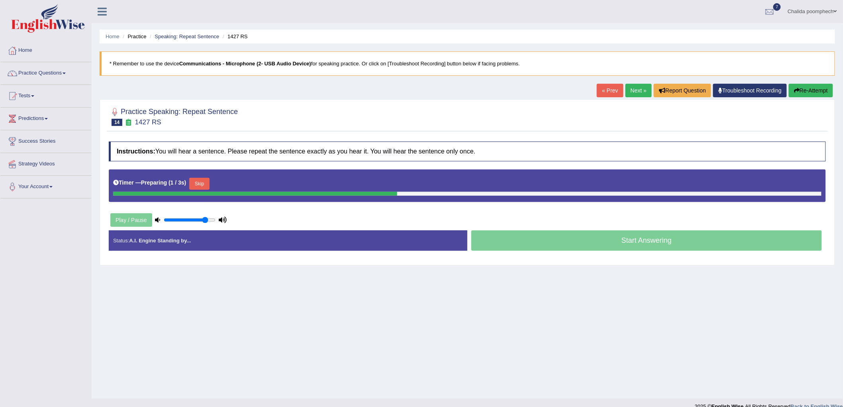
click at [208, 183] on button "Skip" at bounding box center [199, 184] width 20 height 12
click at [244, 185] on button "Skip" at bounding box center [234, 184] width 20 height 12
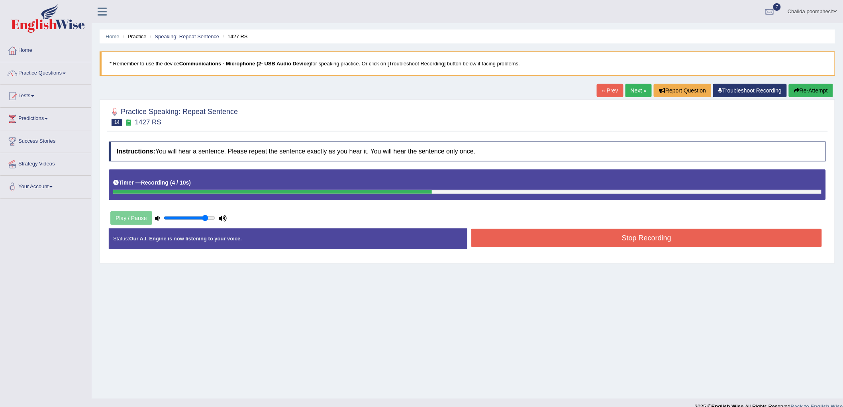
click at [562, 240] on button "Stop Recording" at bounding box center [647, 238] width 351 height 18
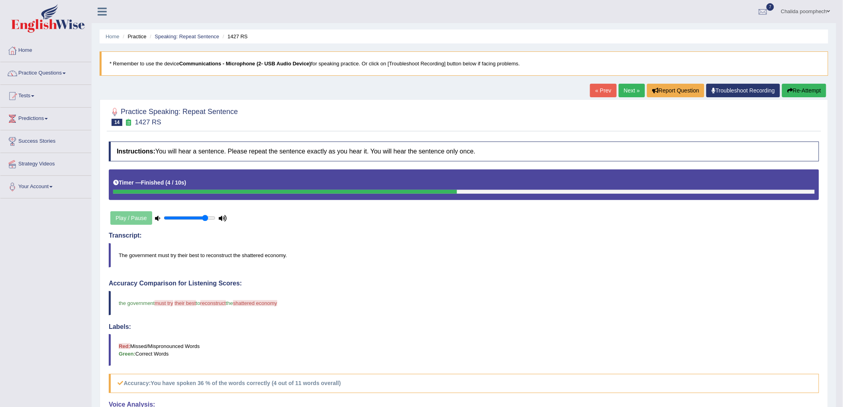
click at [790, 89] on icon "button" at bounding box center [791, 91] width 6 height 6
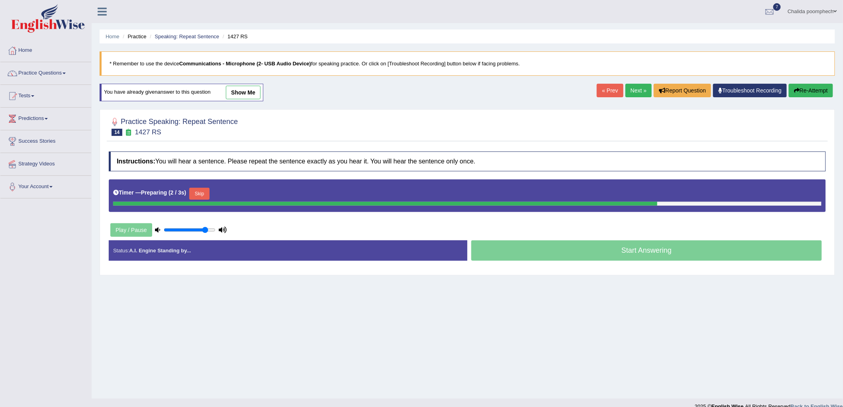
click at [202, 192] on button "Skip" at bounding box center [199, 194] width 20 height 12
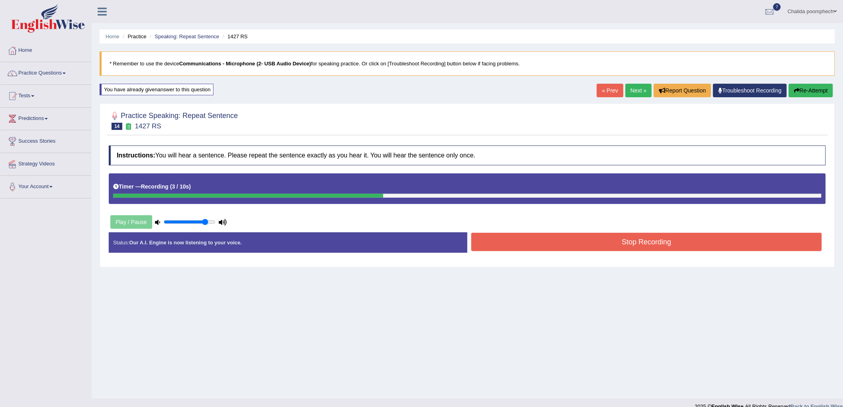
click at [817, 86] on button "Re-Attempt" at bounding box center [811, 91] width 44 height 14
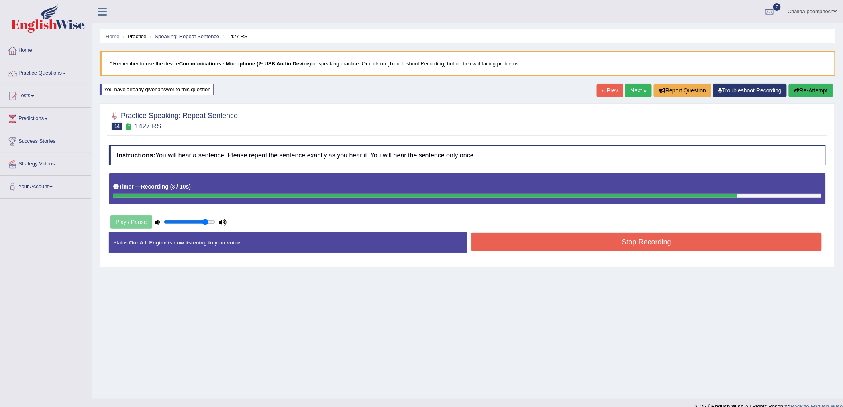
click at [809, 91] on button "Re-Attempt" at bounding box center [811, 91] width 44 height 14
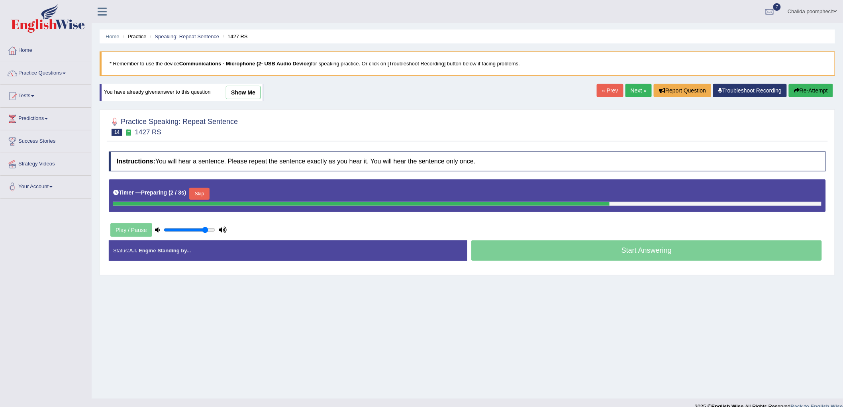
click at [202, 192] on button "Skip" at bounding box center [199, 194] width 20 height 12
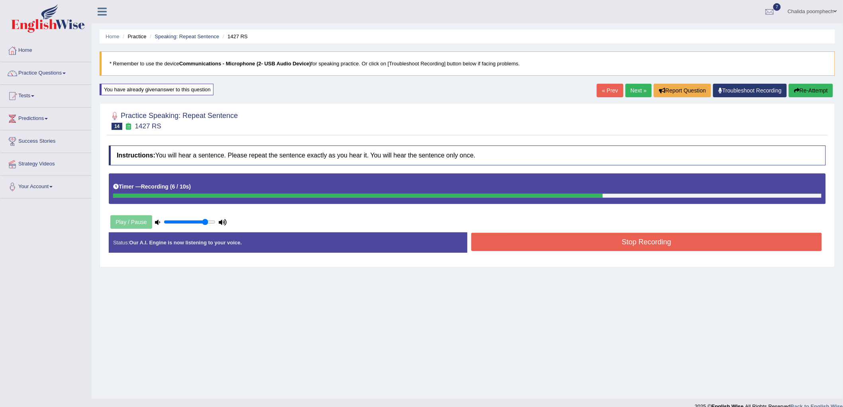
click at [607, 248] on button "Stop Recording" at bounding box center [647, 242] width 351 height 18
